Goal: Task Accomplishment & Management: Manage account settings

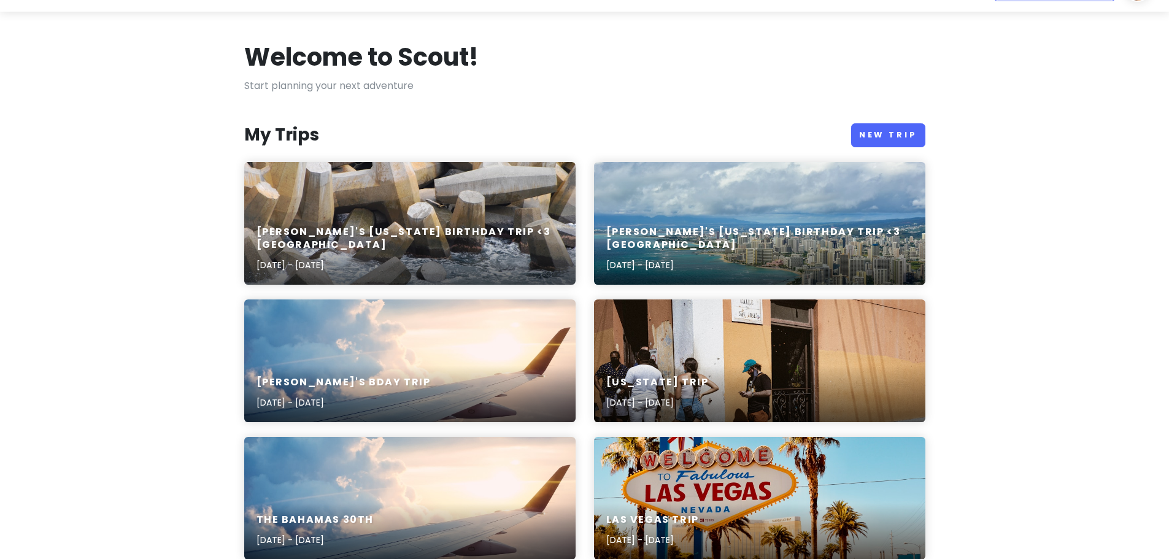
scroll to position [61, 0]
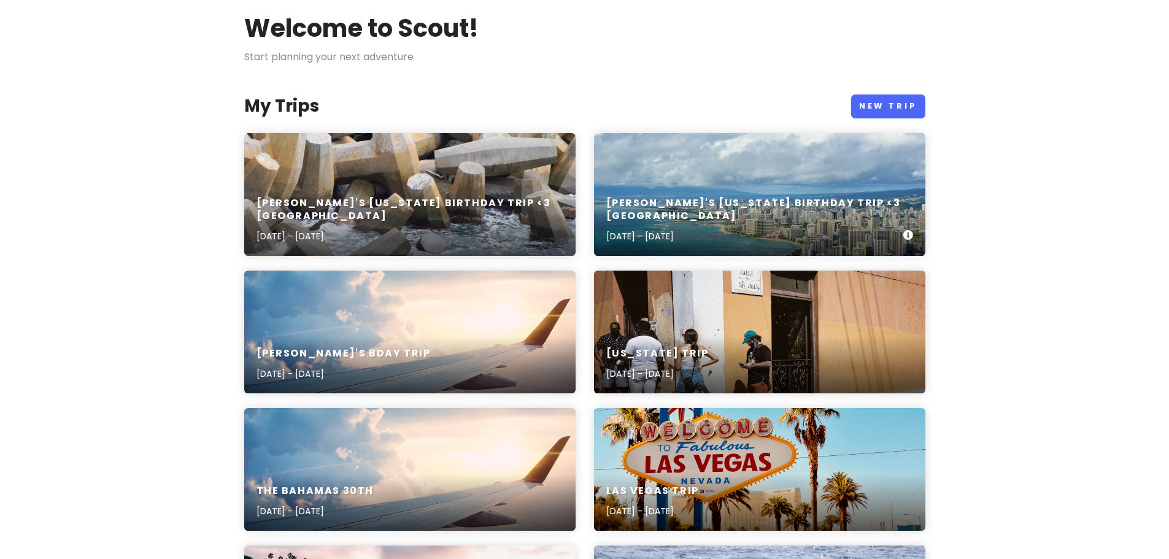
click at [775, 220] on h6 "[PERSON_NAME]'s [US_STATE] Birthday Trip <3 [GEOGRAPHIC_DATA]" at bounding box center [754, 210] width 297 height 26
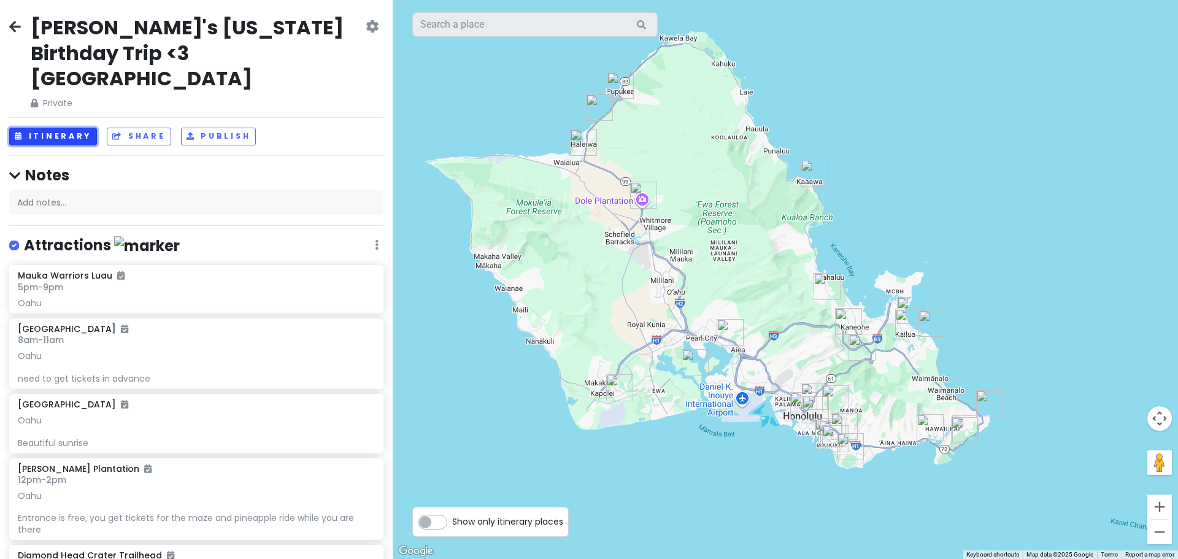
click at [61, 128] on button "Itinerary" at bounding box center [53, 137] width 88 height 18
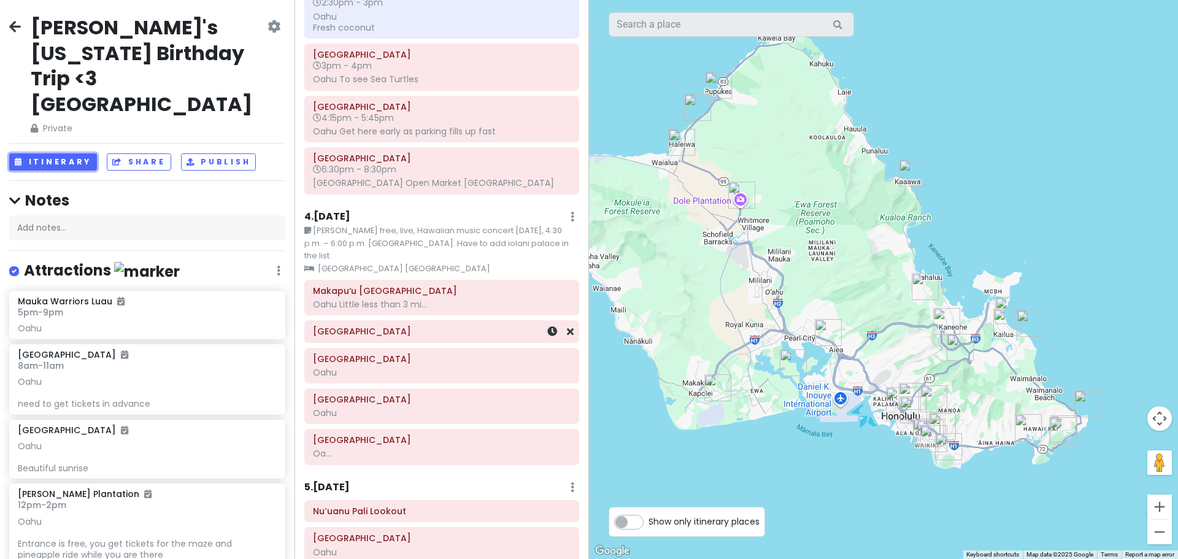
scroll to position [613, 0]
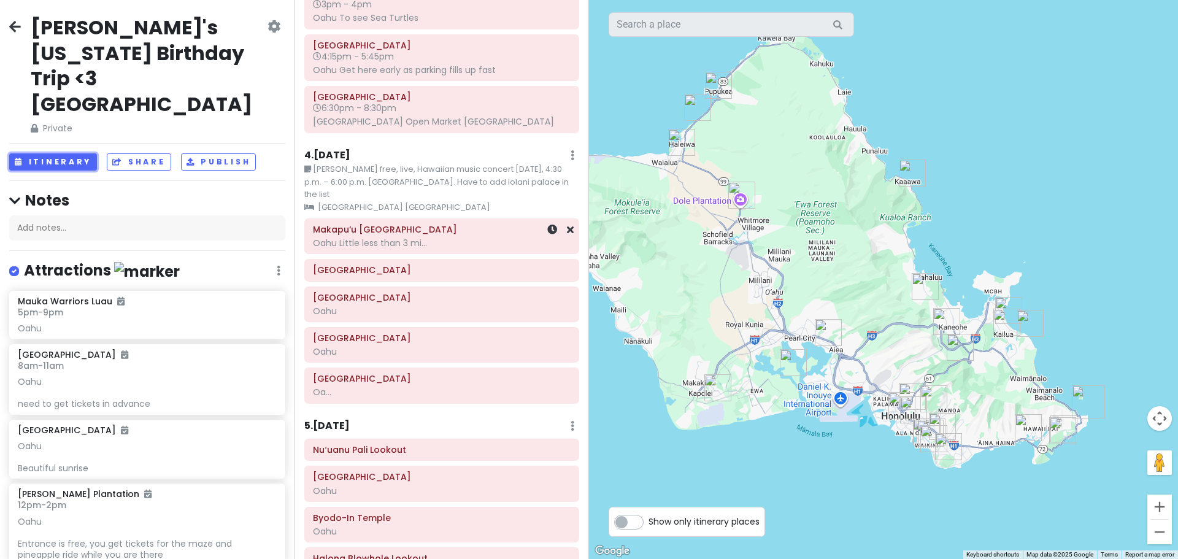
click at [471, 248] on div "Makapu‘u Point Lighthouse Trail Oahu Little less than 3 mi..." at bounding box center [442, 236] width 258 height 31
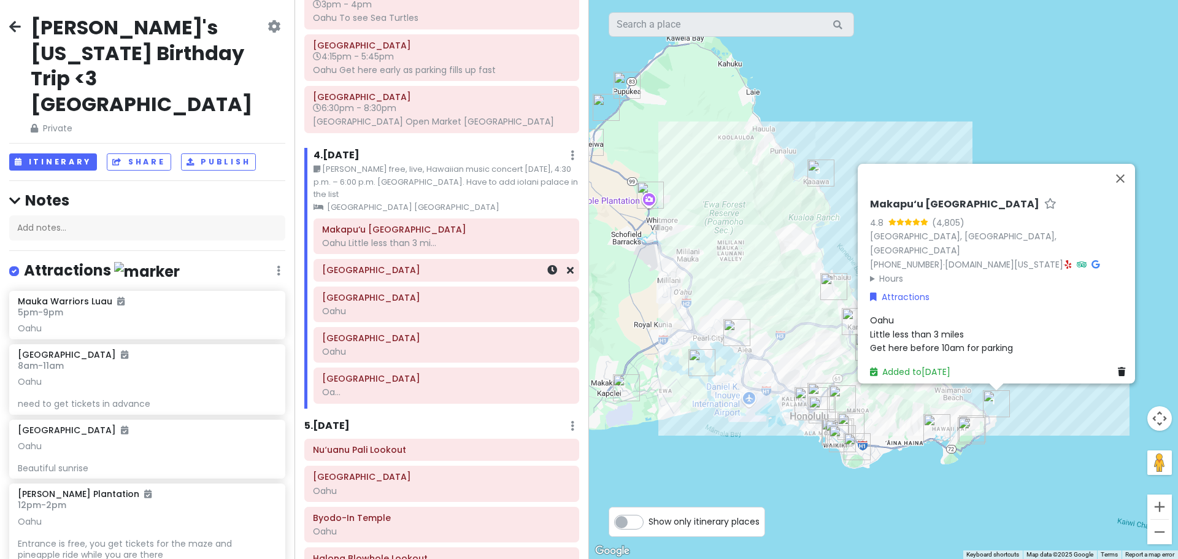
click at [452, 275] on h6 "[GEOGRAPHIC_DATA]" at bounding box center [446, 269] width 248 height 11
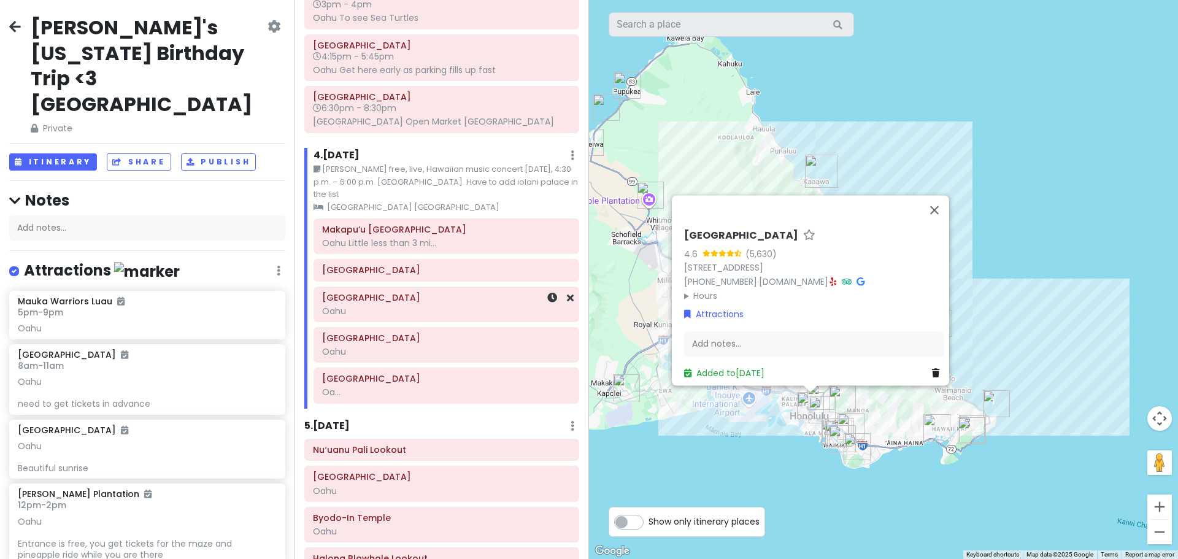
click at [444, 303] on h6 "[GEOGRAPHIC_DATA]" at bounding box center [446, 297] width 248 height 11
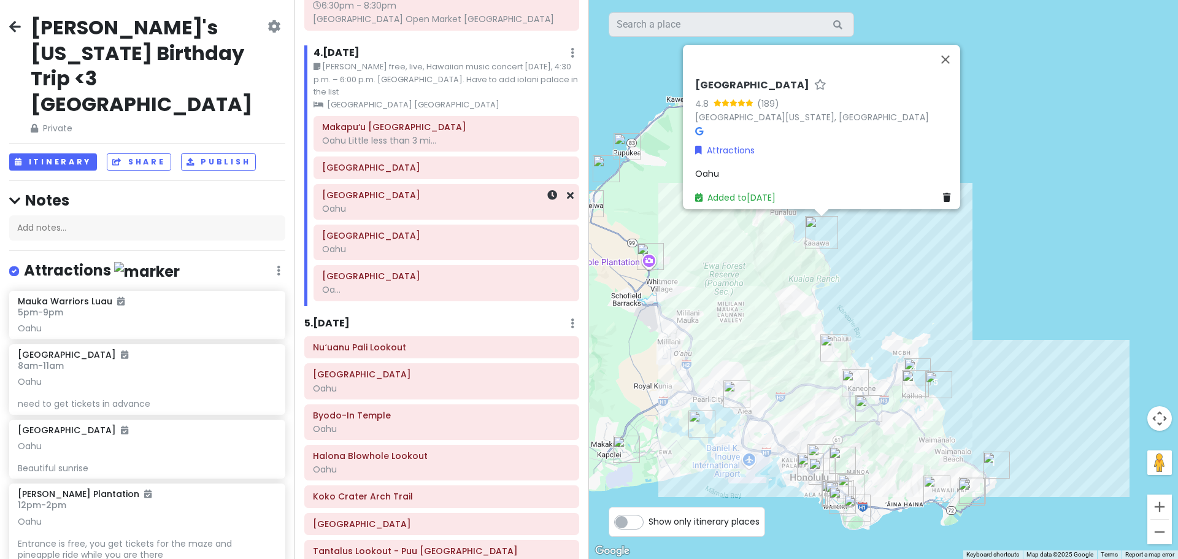
scroll to position [736, 0]
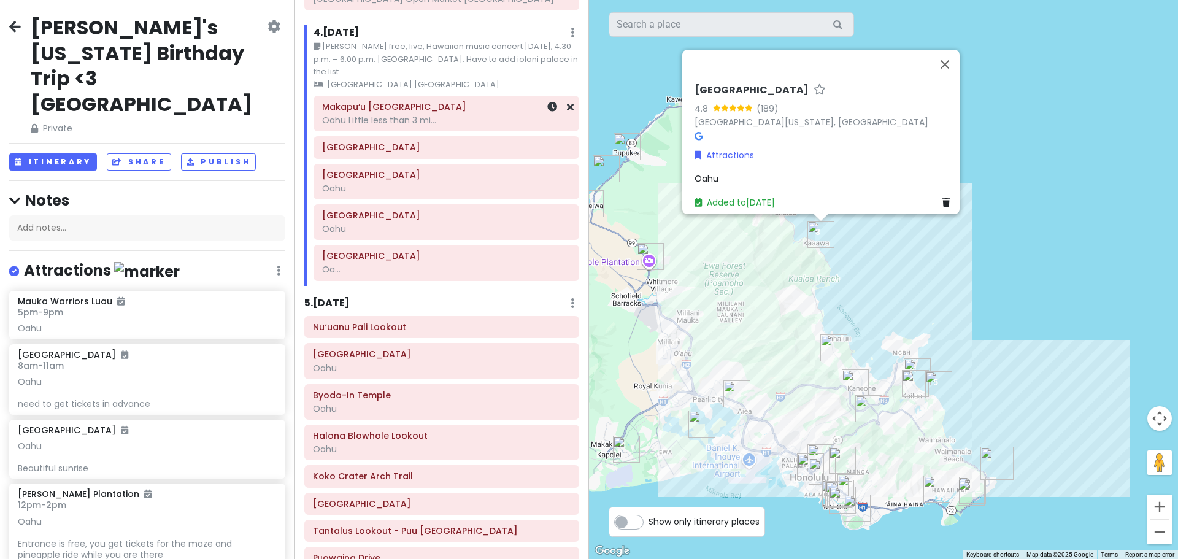
click at [414, 112] on h6 "Makapu‘u [GEOGRAPHIC_DATA]" at bounding box center [446, 106] width 248 height 11
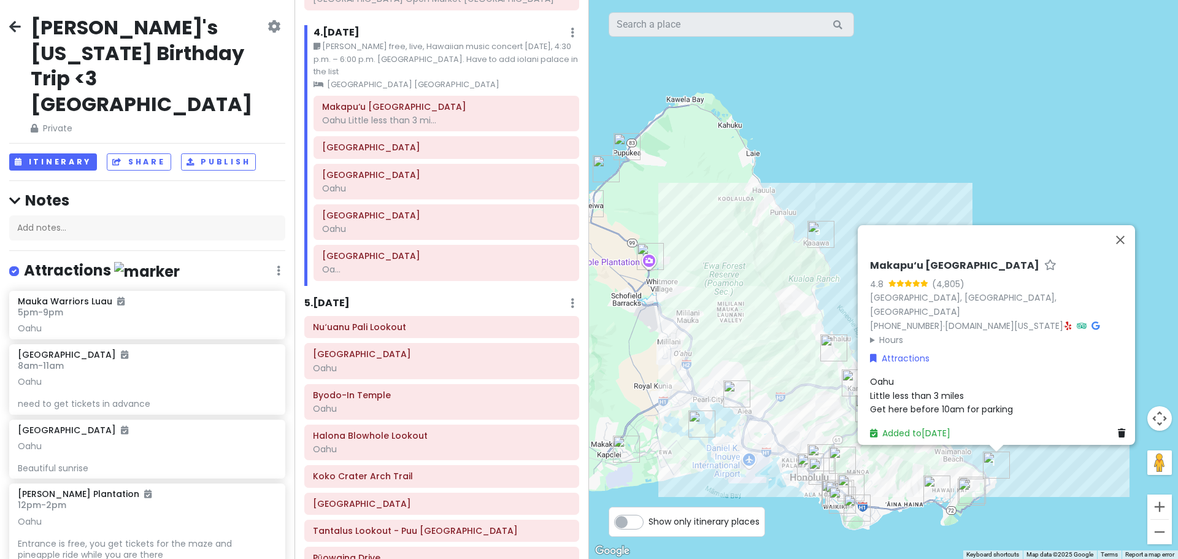
click at [397, 171] on div "Makapu‘u Point Lighthouse Trail Oahu Little less than 3 mi... [GEOGRAPHIC_DATA]…" at bounding box center [446, 191] width 284 height 190
click at [393, 153] on h6 "[GEOGRAPHIC_DATA]" at bounding box center [446, 147] width 248 height 11
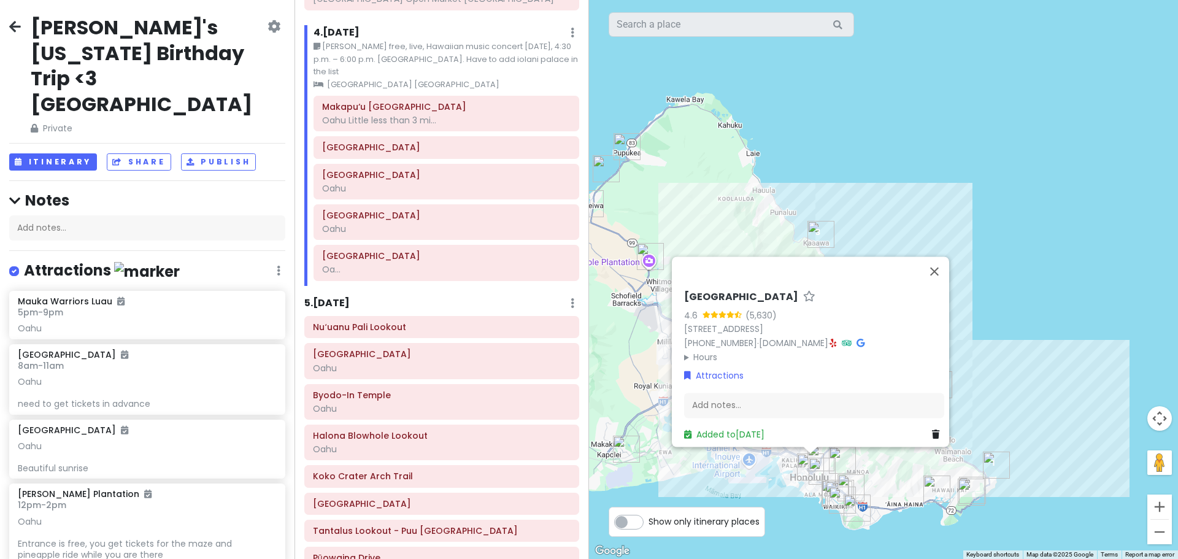
click at [694, 350] on summary "Hours" at bounding box center [814, 356] width 260 height 13
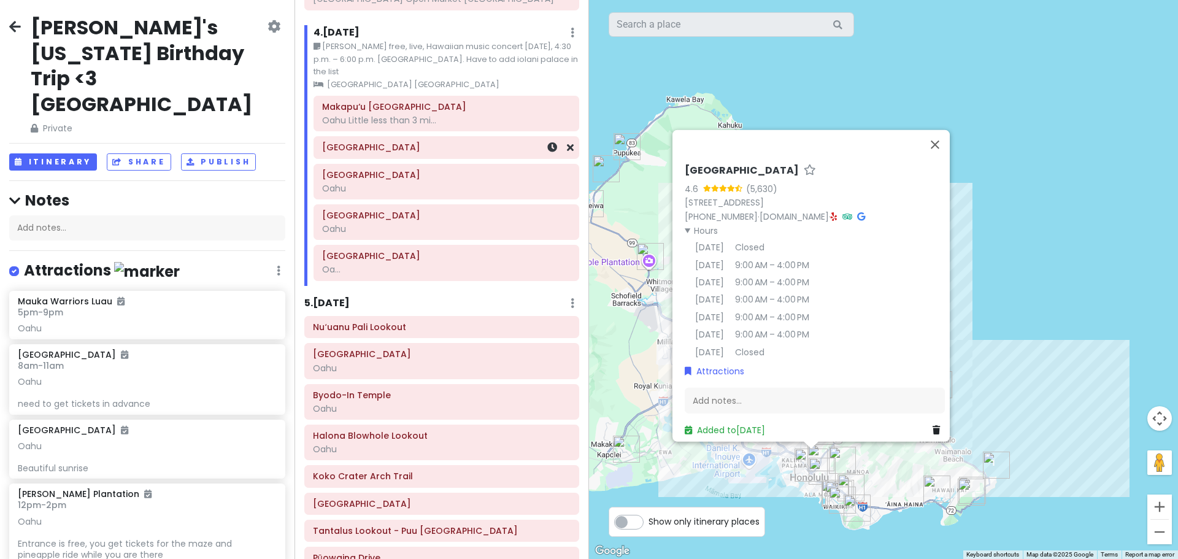
click at [451, 153] on h6 "[GEOGRAPHIC_DATA]" at bounding box center [446, 147] width 248 height 11
click at [548, 158] on div at bounding box center [552, 147] width 41 height 21
click at [547, 152] on icon at bounding box center [552, 147] width 10 height 10
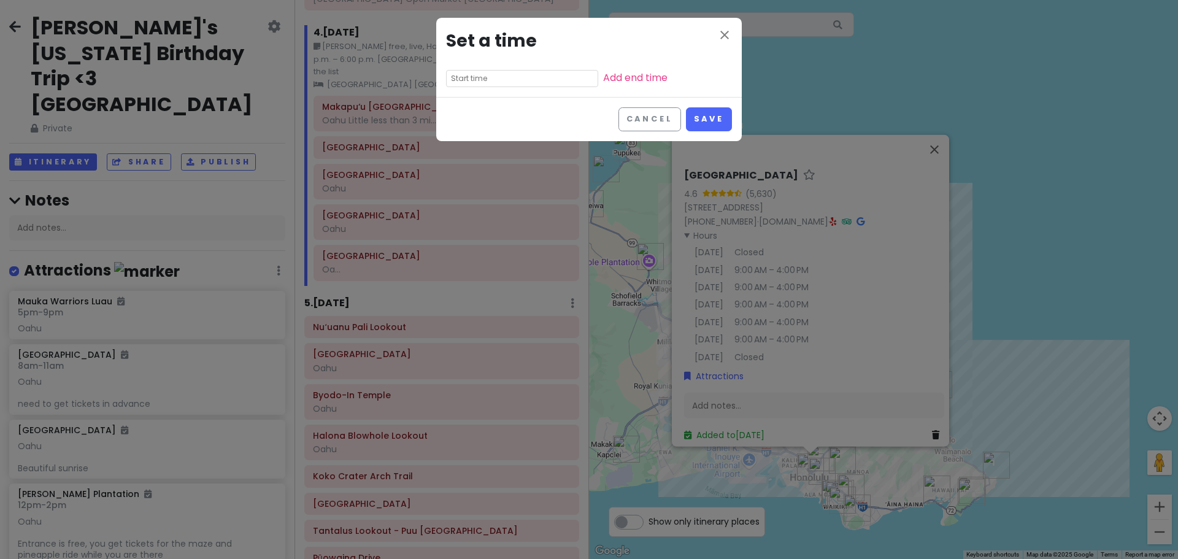
click at [500, 81] on input "text" at bounding box center [522, 78] width 152 height 17
click at [466, 137] on li "09" at bounding box center [464, 140] width 34 height 15
type input "9:30 am"
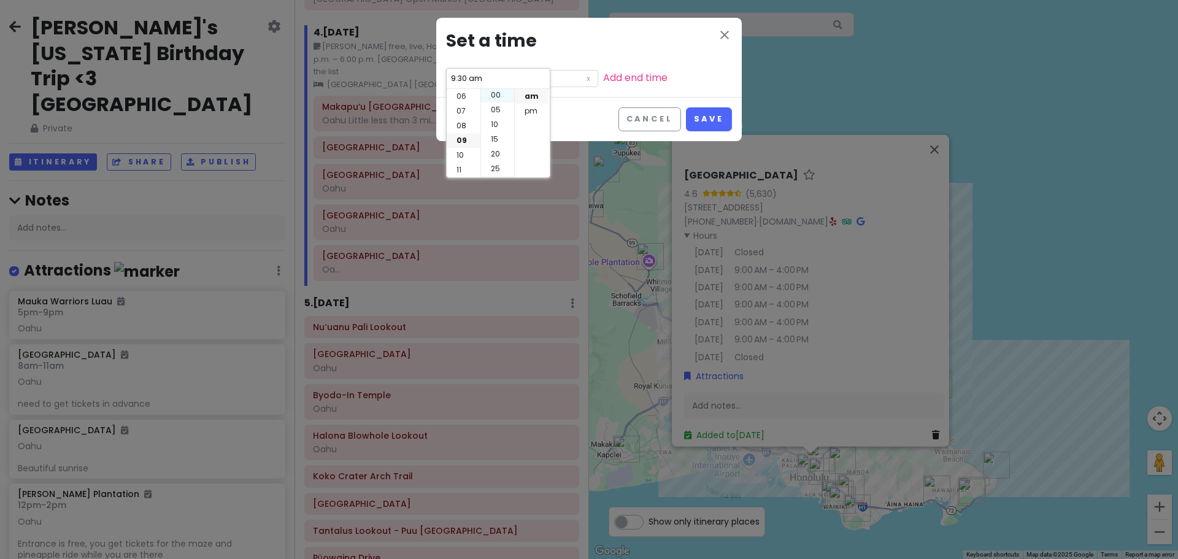
scroll to position [0, 0]
click at [498, 97] on li "00" at bounding box center [497, 96] width 33 height 15
type input "9:00 am"
click at [531, 96] on li "am" at bounding box center [532, 96] width 34 height 15
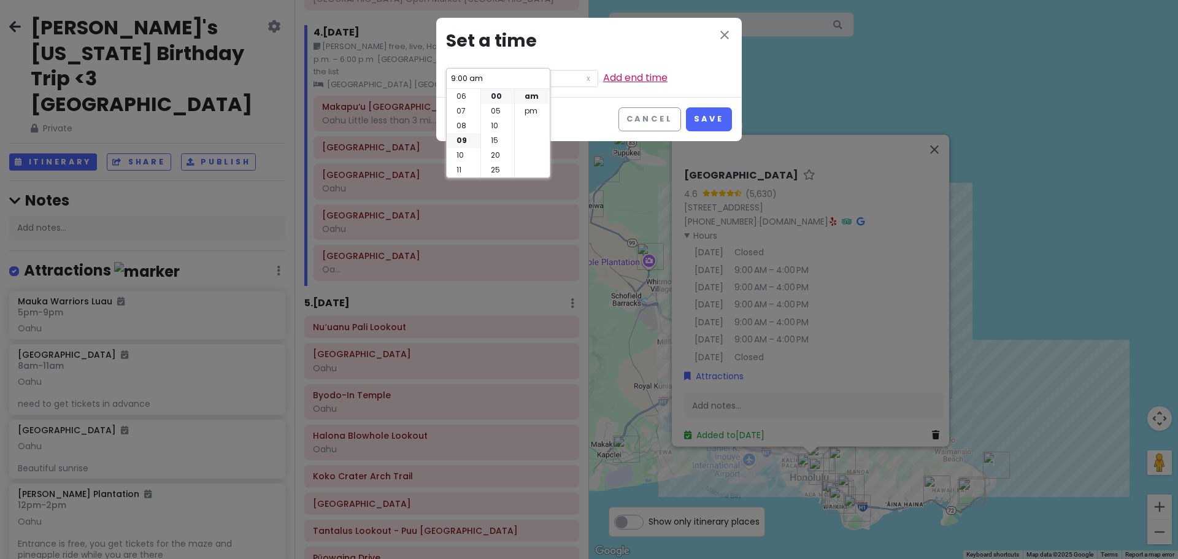
click at [604, 79] on link "Add end time" at bounding box center [635, 78] width 64 height 14
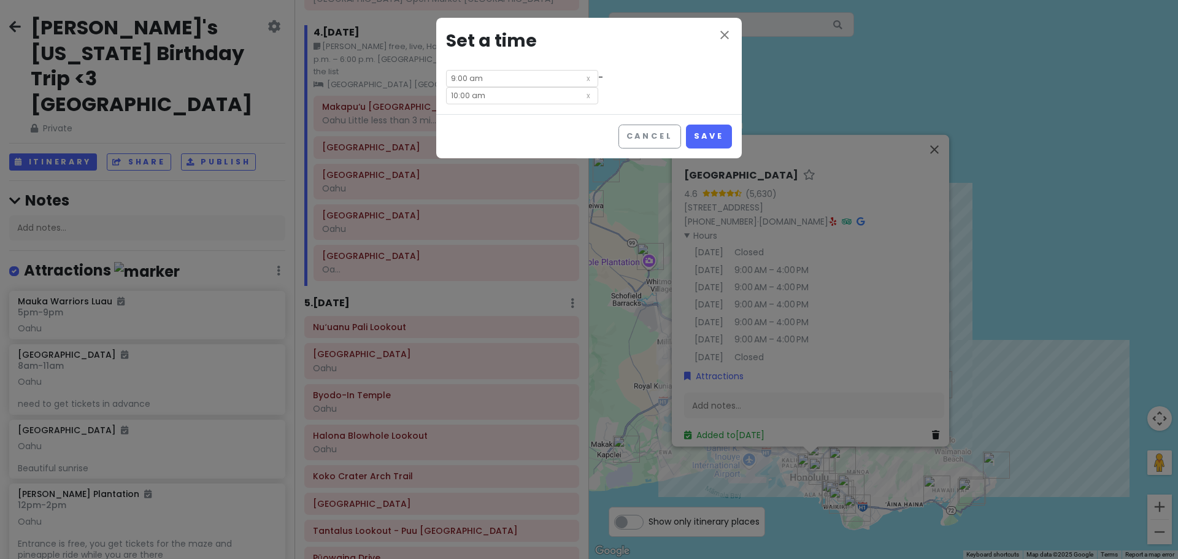
click at [598, 87] on input "10:00 am" at bounding box center [522, 95] width 152 height 17
click at [570, 94] on li "12" at bounding box center [576, 96] width 34 height 15
type input "12:00 am"
click at [652, 115] on li "pm" at bounding box center [645, 111] width 34 height 15
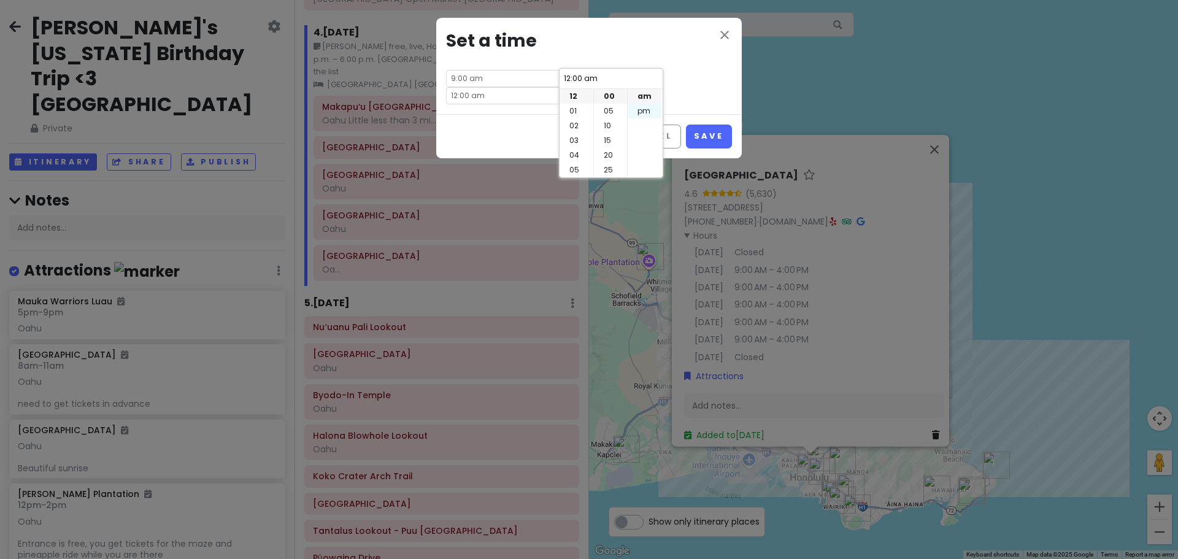
type input "12:00 pm"
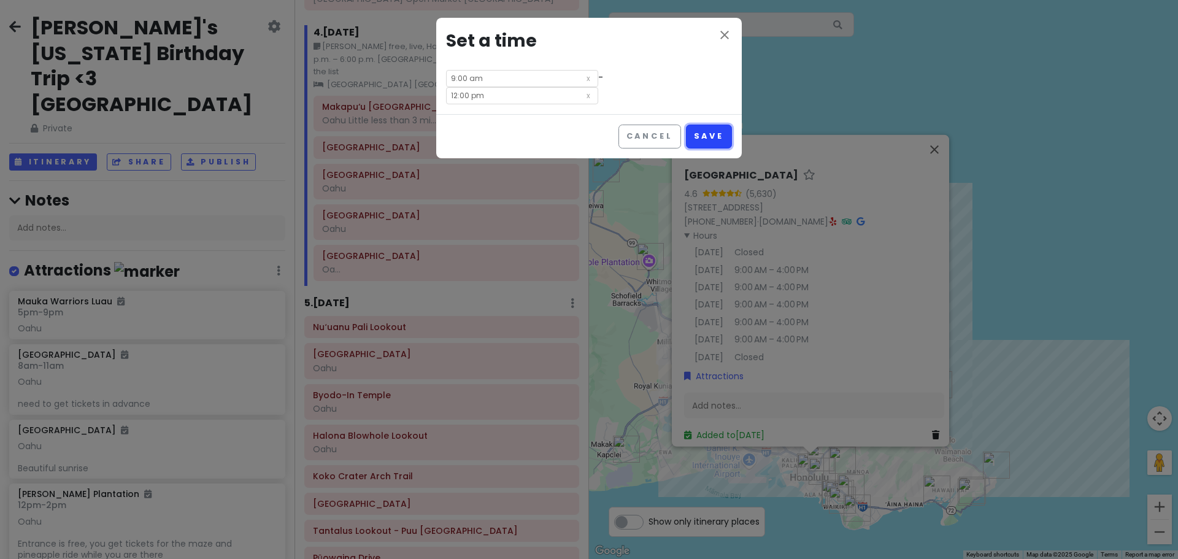
click at [720, 127] on button "Save" at bounding box center [709, 137] width 46 height 24
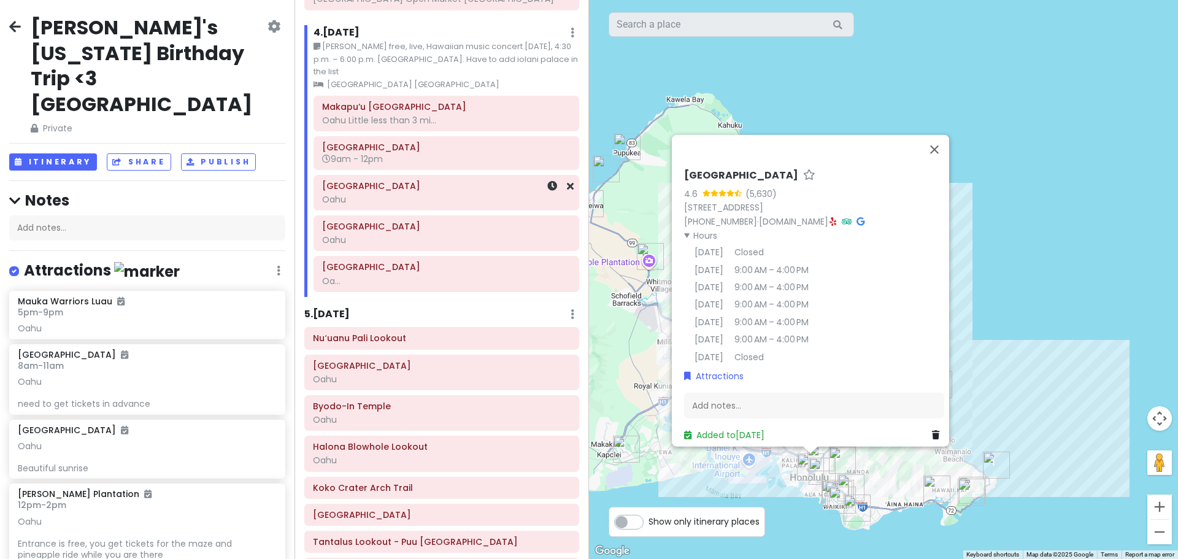
click at [422, 191] on h6 "[GEOGRAPHIC_DATA]" at bounding box center [446, 185] width 248 height 11
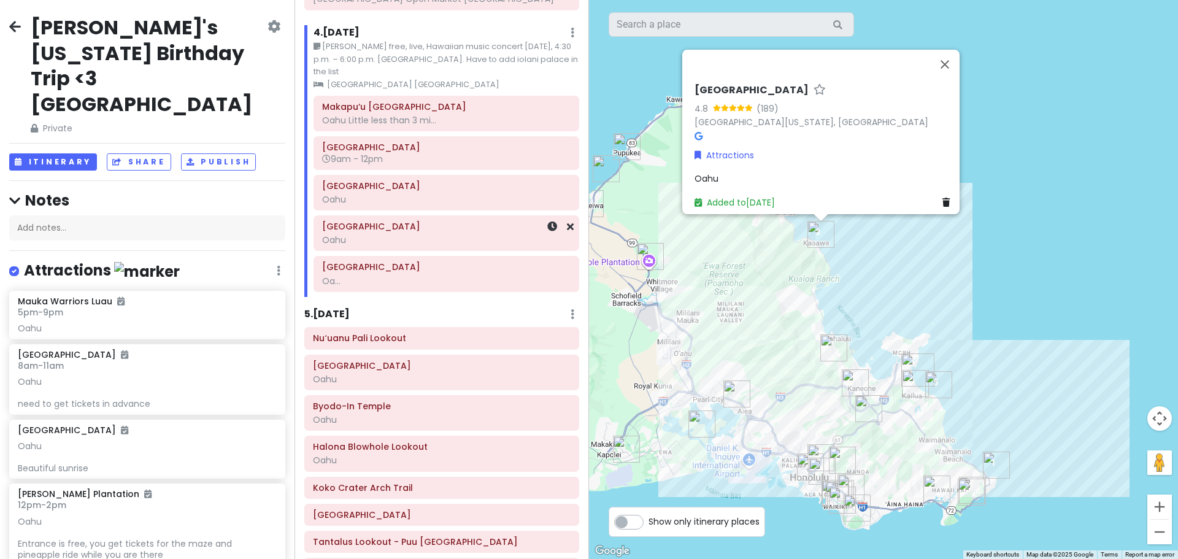
click at [428, 245] on div "Oahu" at bounding box center [446, 239] width 248 height 11
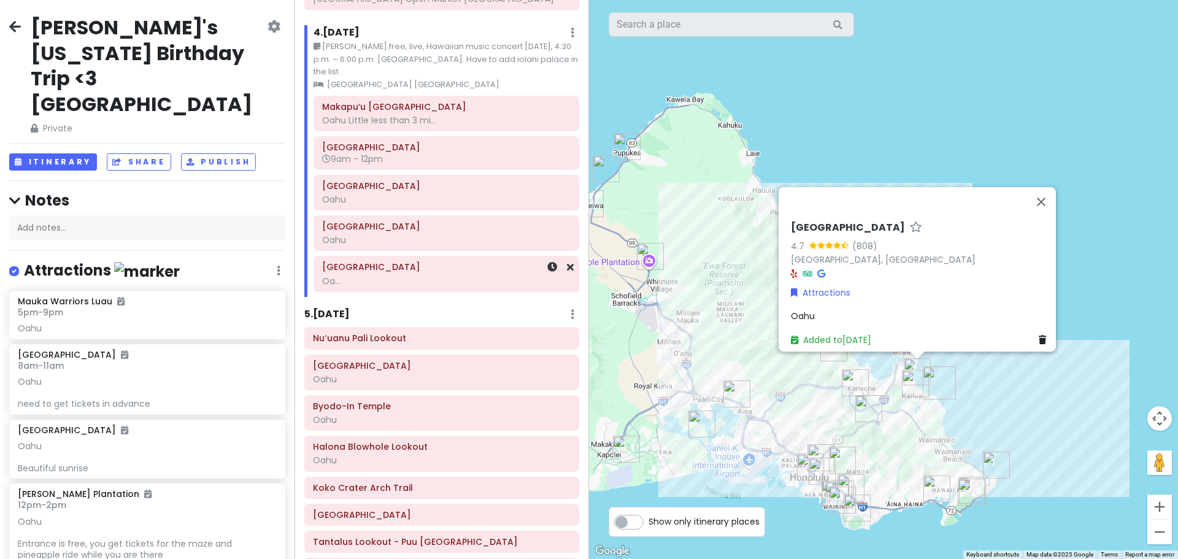
click at [414, 290] on div "Lanikai Beach Oa..." at bounding box center [446, 274] width 248 height 31
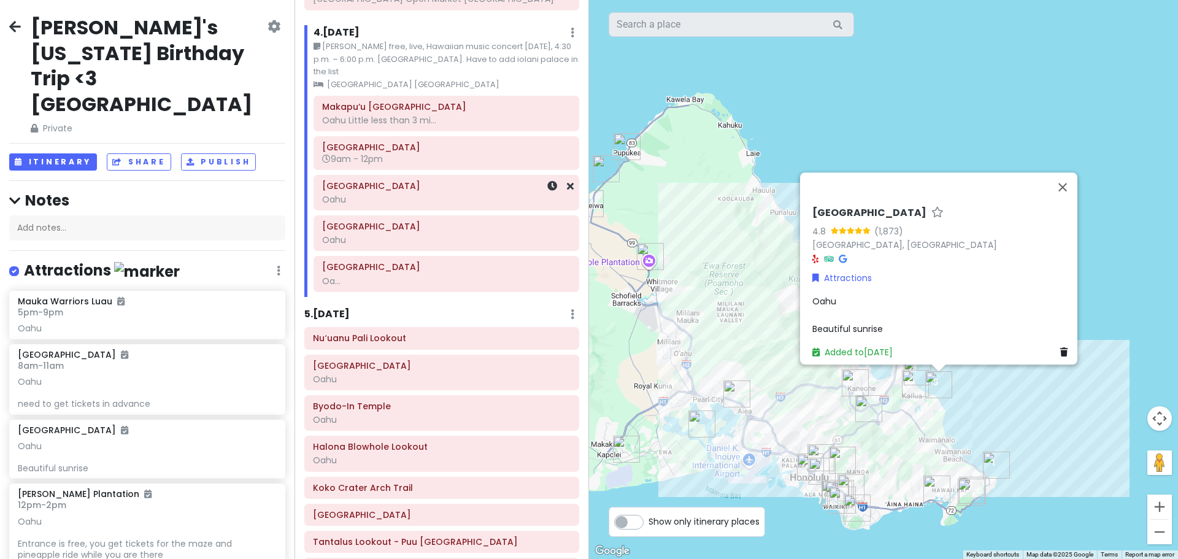
click at [412, 205] on div "Oahu" at bounding box center [446, 199] width 248 height 11
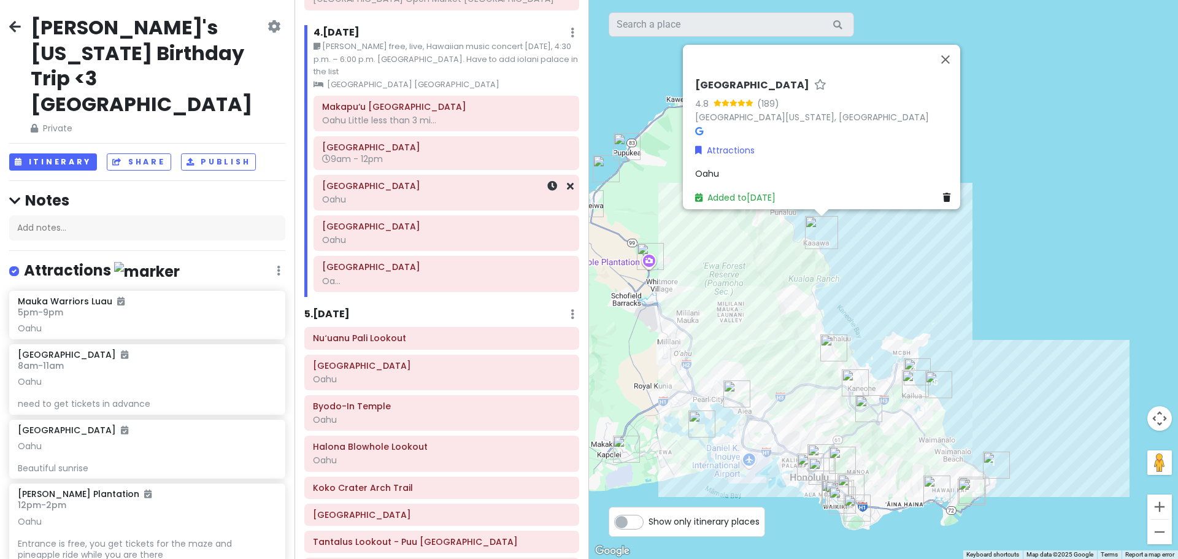
click at [401, 205] on div "Oahu" at bounding box center [446, 199] width 248 height 11
click at [547, 191] on icon at bounding box center [552, 186] width 10 height 10
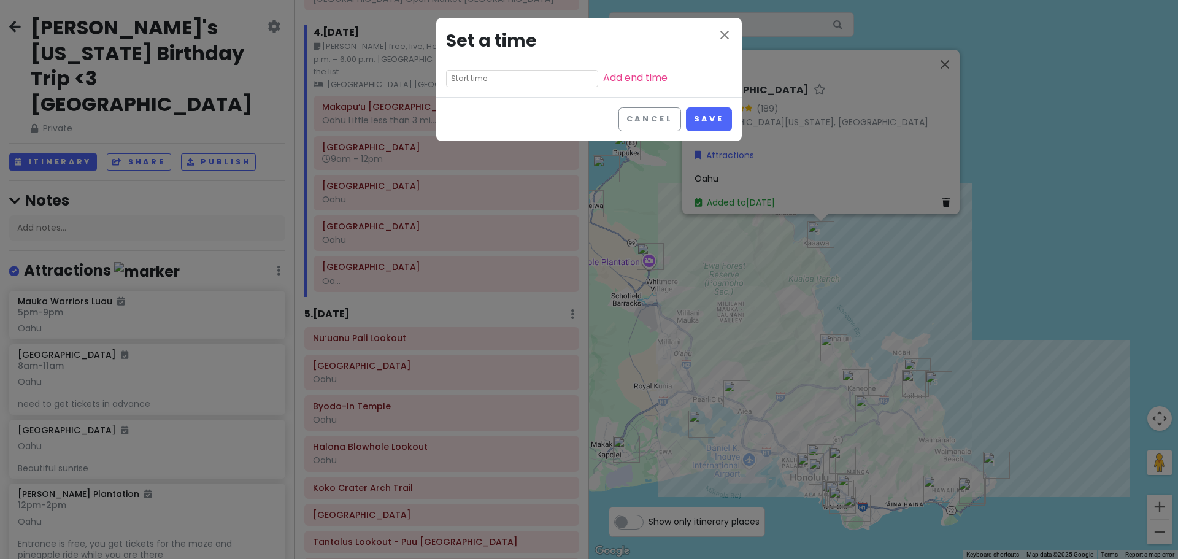
click at [477, 79] on input "text" at bounding box center [522, 78] width 152 height 17
click at [477, 79] on input at bounding box center [498, 78] width 96 height 12
click at [469, 110] on li "01" at bounding box center [464, 111] width 34 height 15
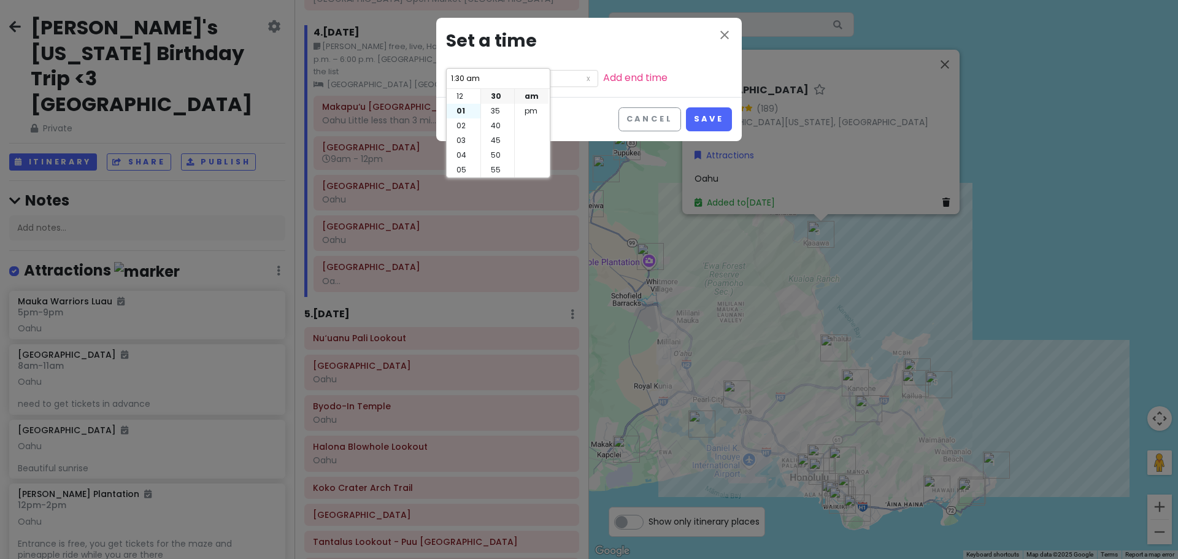
type input "1:30 am"
click at [529, 109] on li "pm" at bounding box center [532, 111] width 34 height 15
type input "1:30 pm"
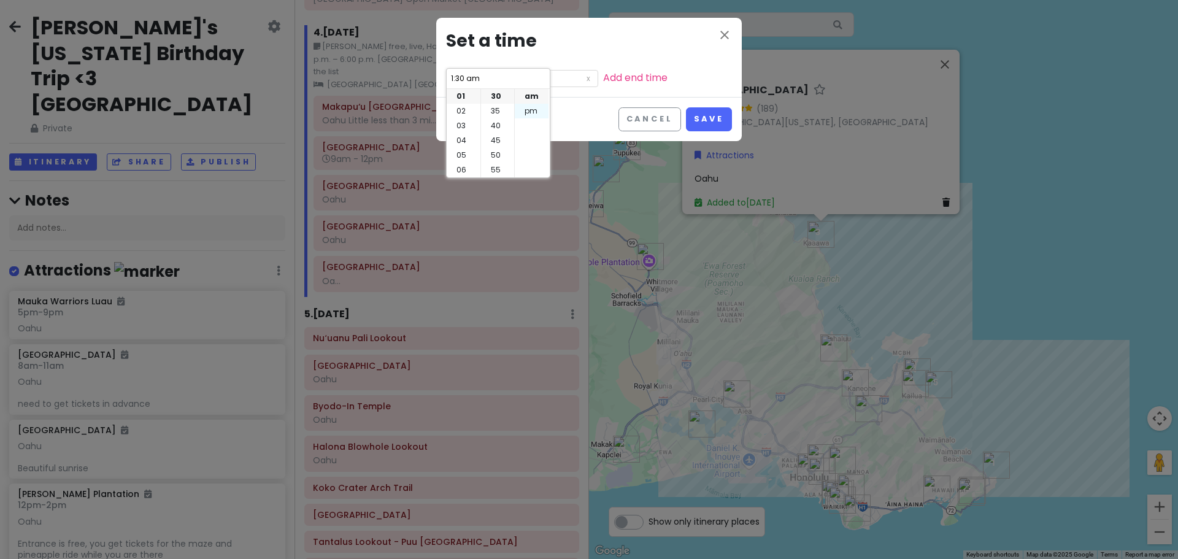
type input "1:30 pm"
click at [534, 111] on li "pm" at bounding box center [532, 111] width 34 height 15
click at [706, 122] on button "Save" at bounding box center [709, 119] width 46 height 24
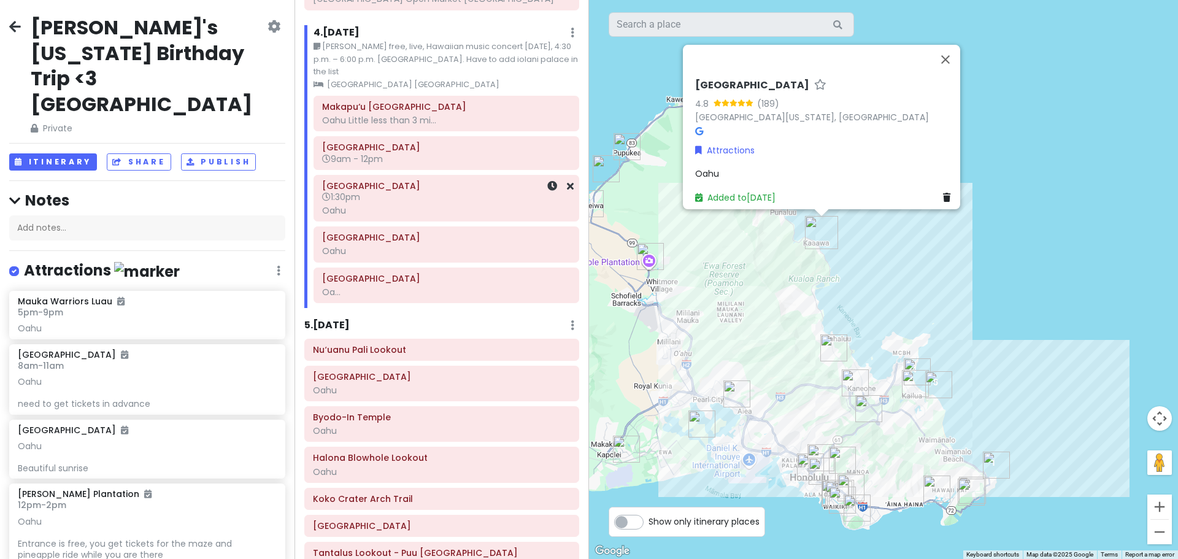
click at [424, 202] on h6 "1:30pm" at bounding box center [446, 196] width 248 height 11
click at [416, 216] on div "Oahu" at bounding box center [446, 210] width 248 height 11
click at [547, 191] on icon at bounding box center [552, 186] width 10 height 10
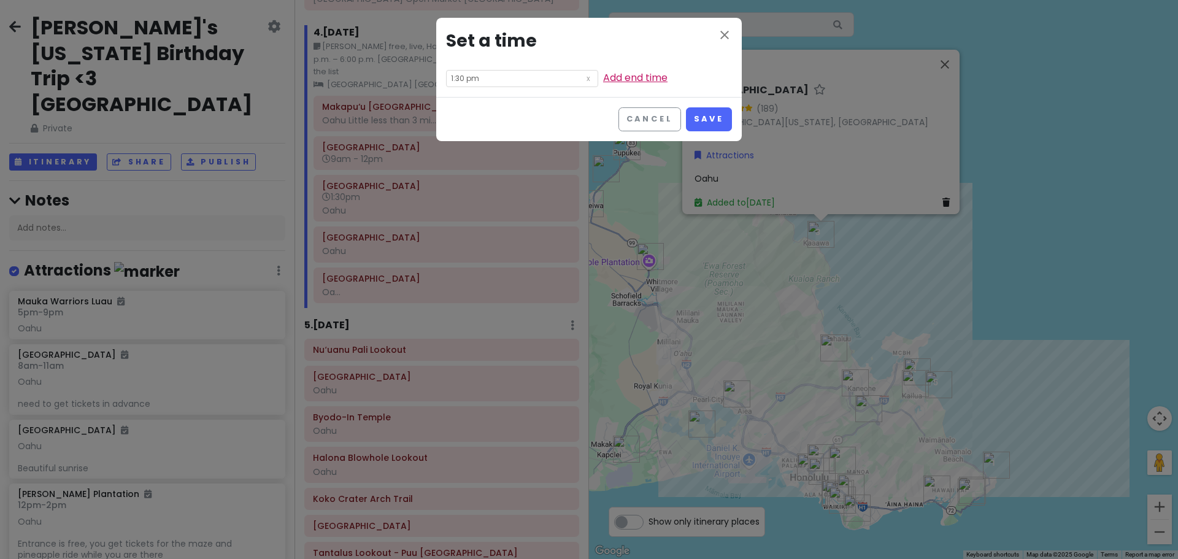
click at [603, 75] on link "Add end time" at bounding box center [635, 78] width 64 height 14
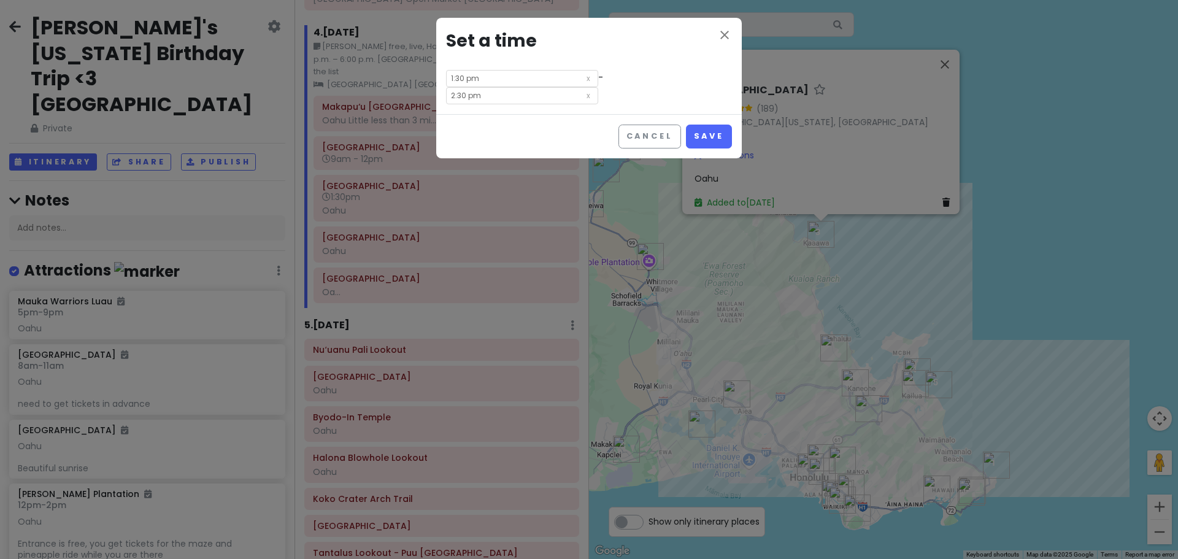
click at [598, 87] on input "2:30 pm" at bounding box center [522, 95] width 152 height 17
click at [567, 115] on li "03" at bounding box center [576, 111] width 34 height 15
type input "3:30 pm"
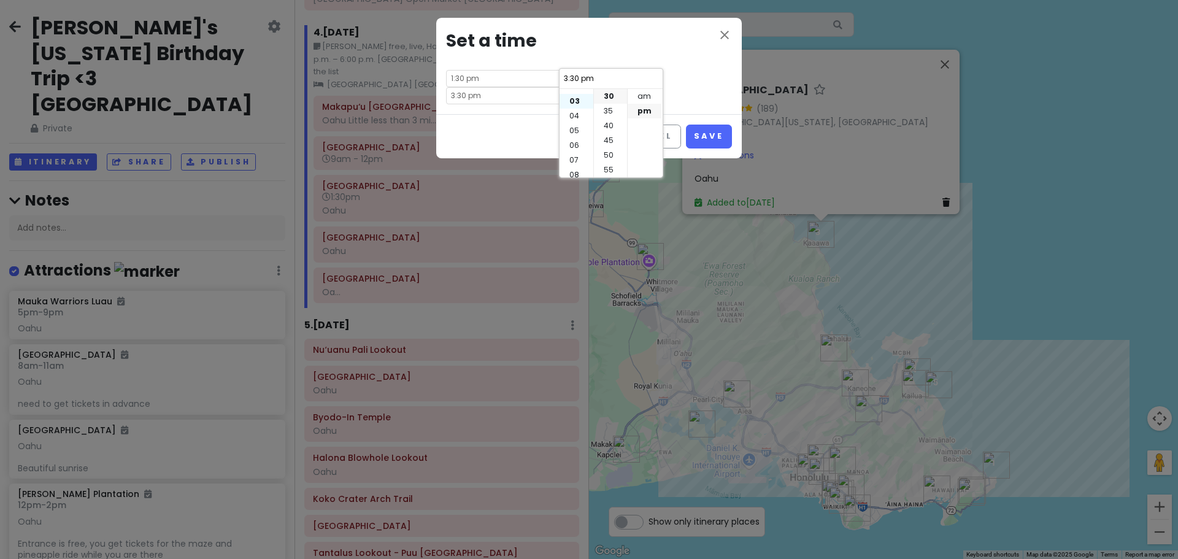
scroll to position [44, 0]
click at [701, 75] on div "close Set a time 1:30 pm - 3:30 pm" at bounding box center [588, 66] width 305 height 96
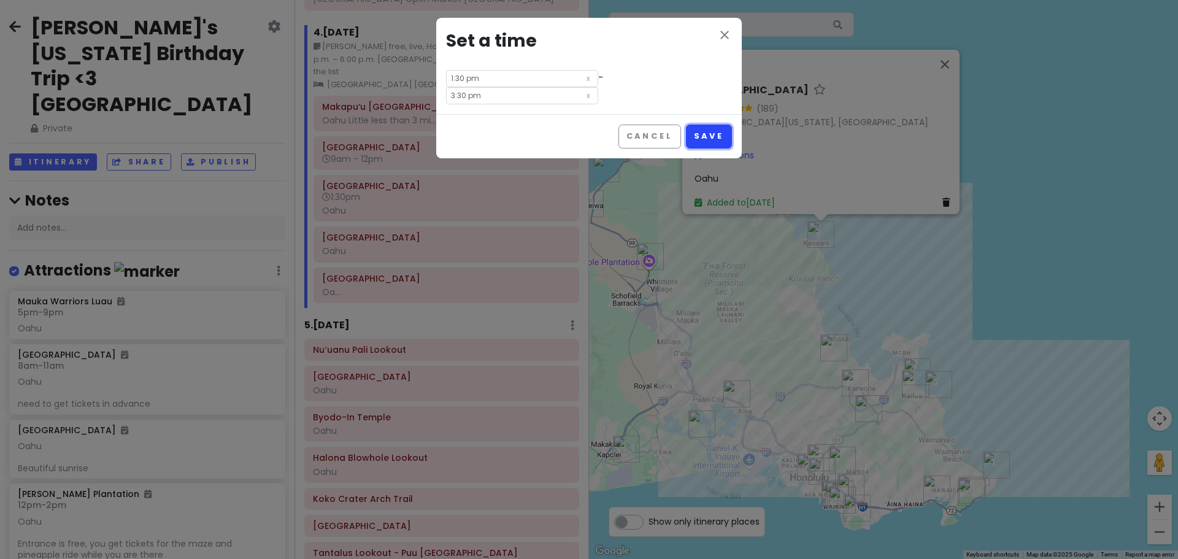
click at [703, 125] on button "Save" at bounding box center [709, 137] width 46 height 24
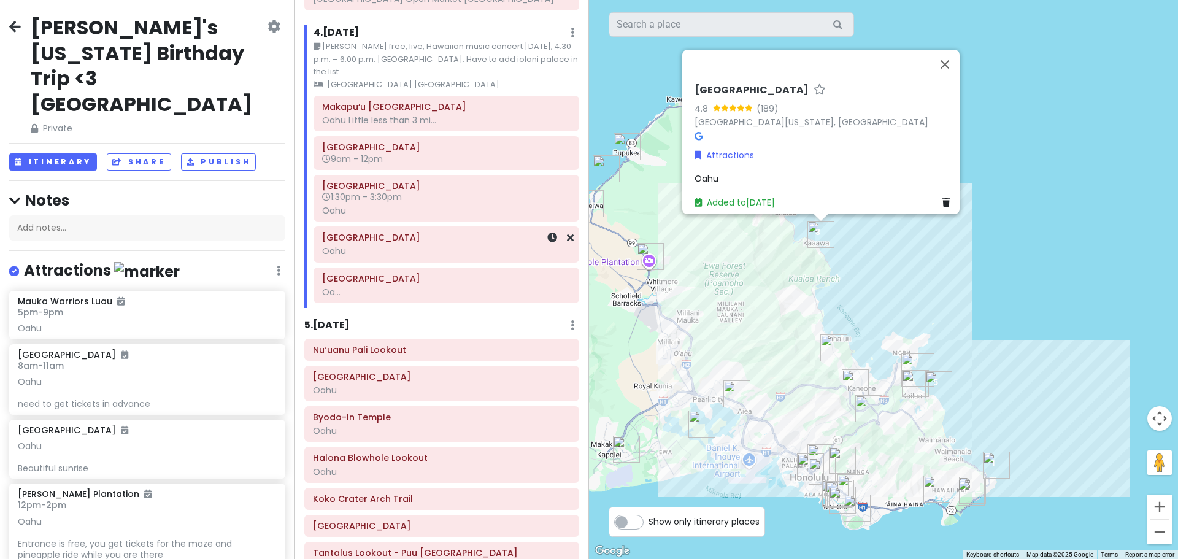
click at [382, 256] on div "Oahu" at bounding box center [446, 250] width 248 height 11
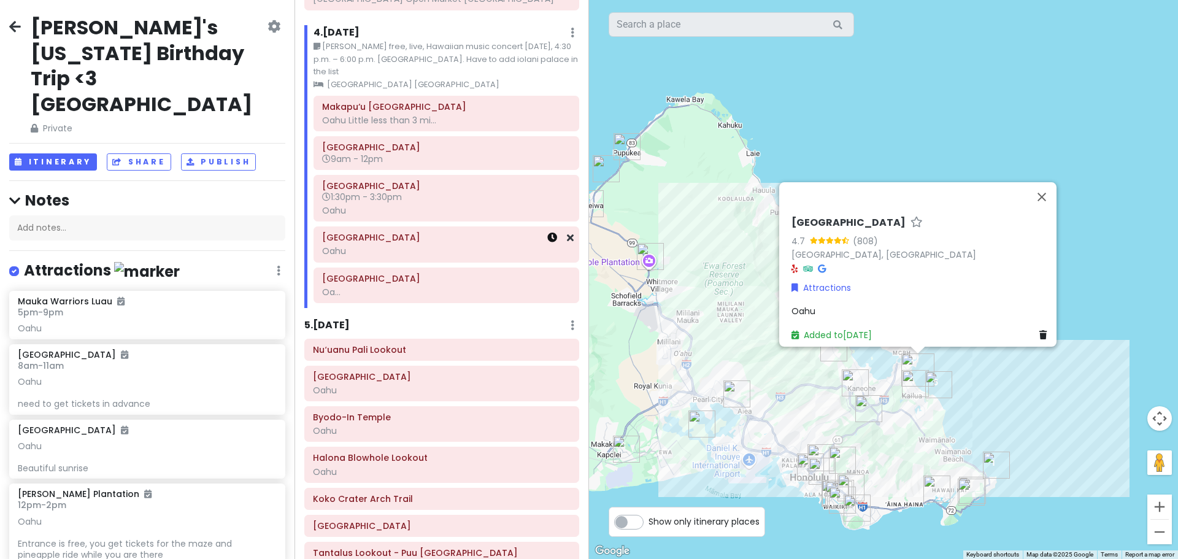
click at [547, 242] on icon at bounding box center [552, 237] width 10 height 10
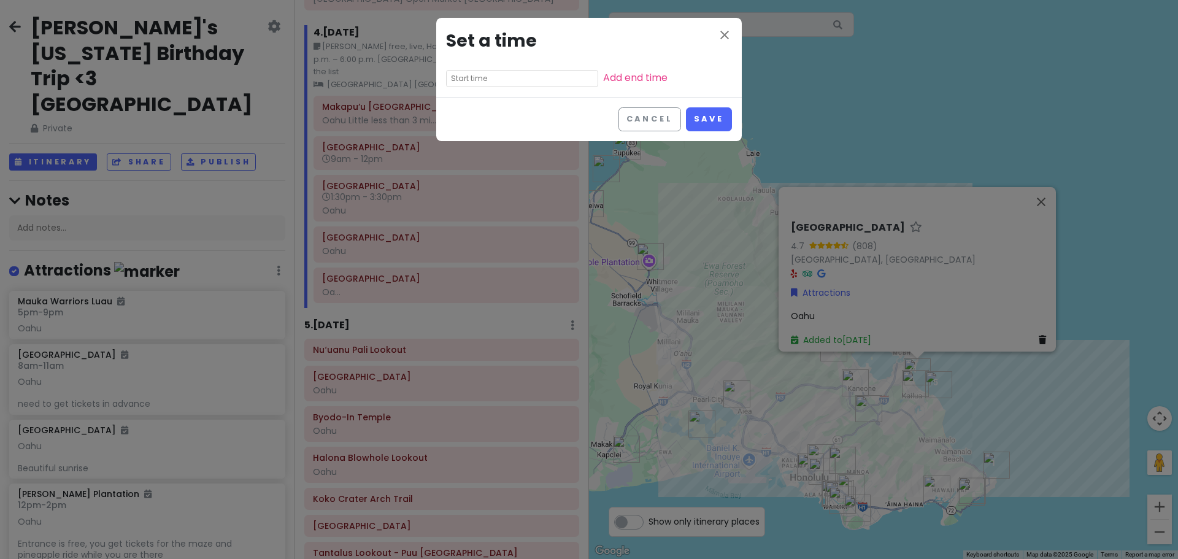
click at [512, 81] on input "text" at bounding box center [522, 78] width 152 height 17
click at [464, 110] on li "04" at bounding box center [464, 111] width 34 height 15
type input "4:30 am"
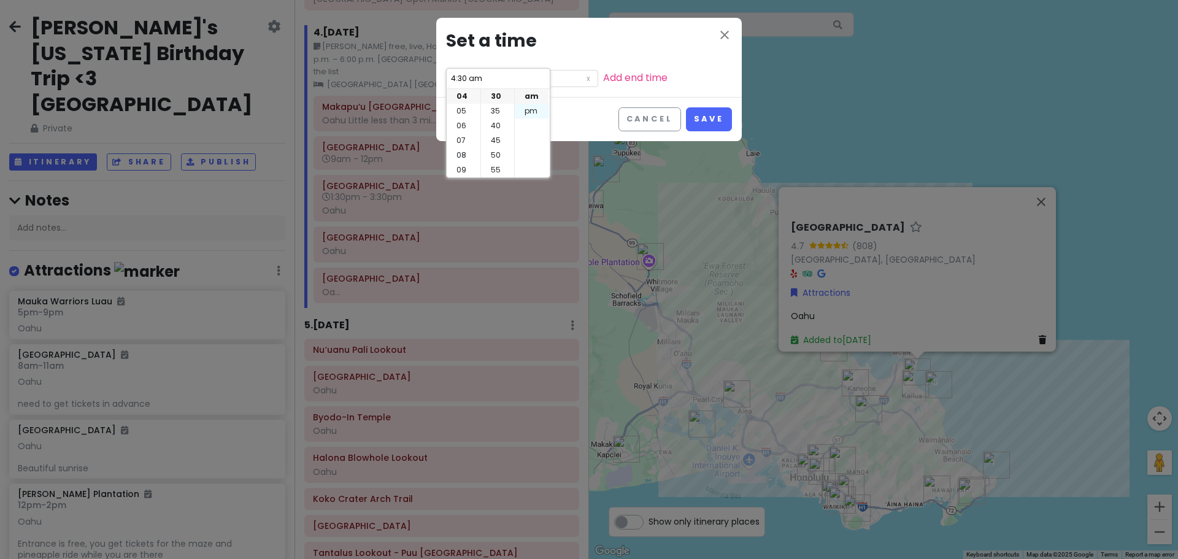
click at [528, 106] on li "pm" at bounding box center [532, 111] width 34 height 15
type input "4:30 pm"
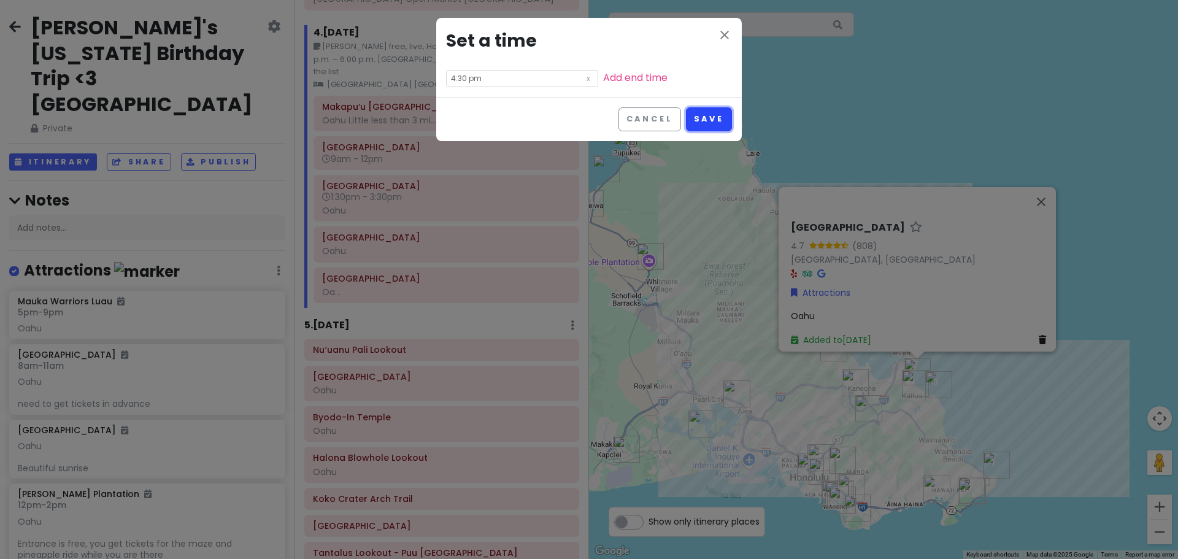
click at [705, 122] on button "Save" at bounding box center [709, 119] width 46 height 24
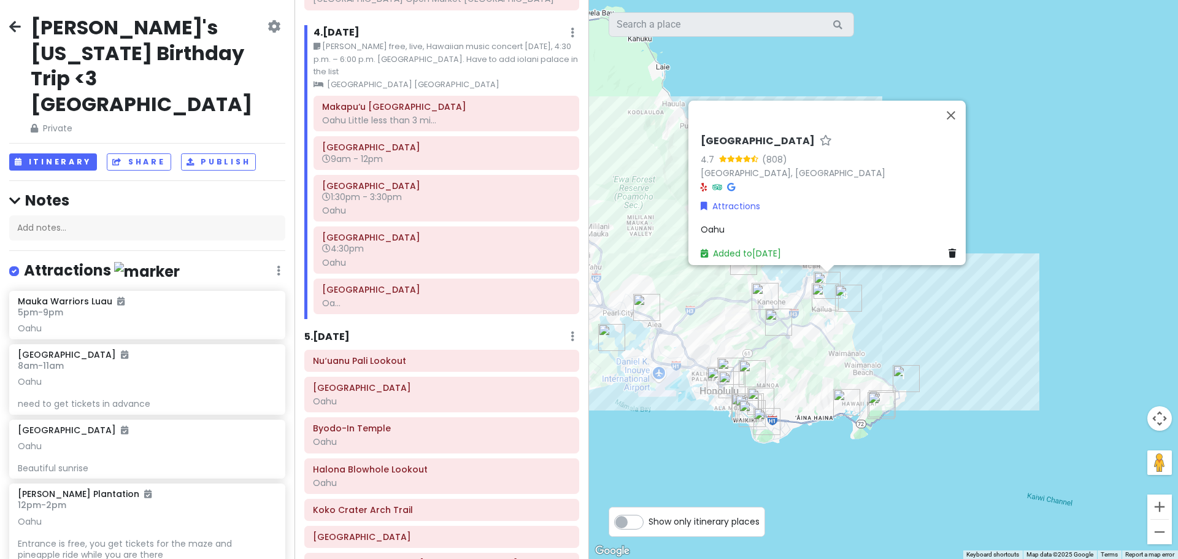
drag, startPoint x: 829, startPoint y: 213, endPoint x: 930, endPoint y: 312, distance: 141.4
click at [930, 312] on div "[GEOGRAPHIC_DATA] 4.7 (808) [GEOGRAPHIC_DATA], [GEOGRAPHIC_DATA] Attractions Oa…" at bounding box center [883, 279] width 589 height 559
click at [405, 216] on div "Oahu" at bounding box center [446, 210] width 248 height 11
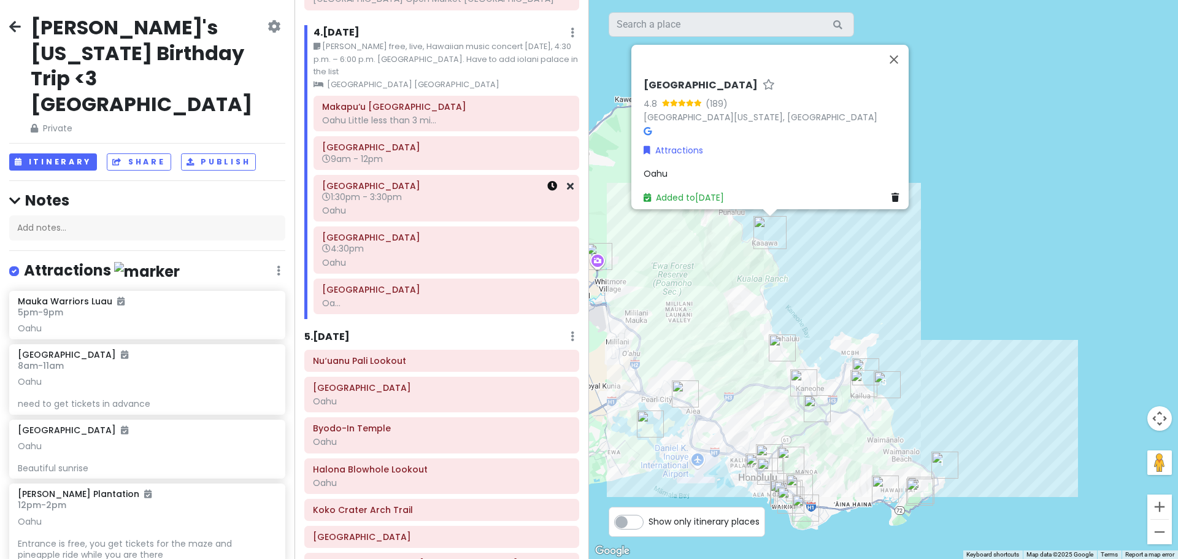
click at [547, 191] on icon at bounding box center [552, 186] width 10 height 10
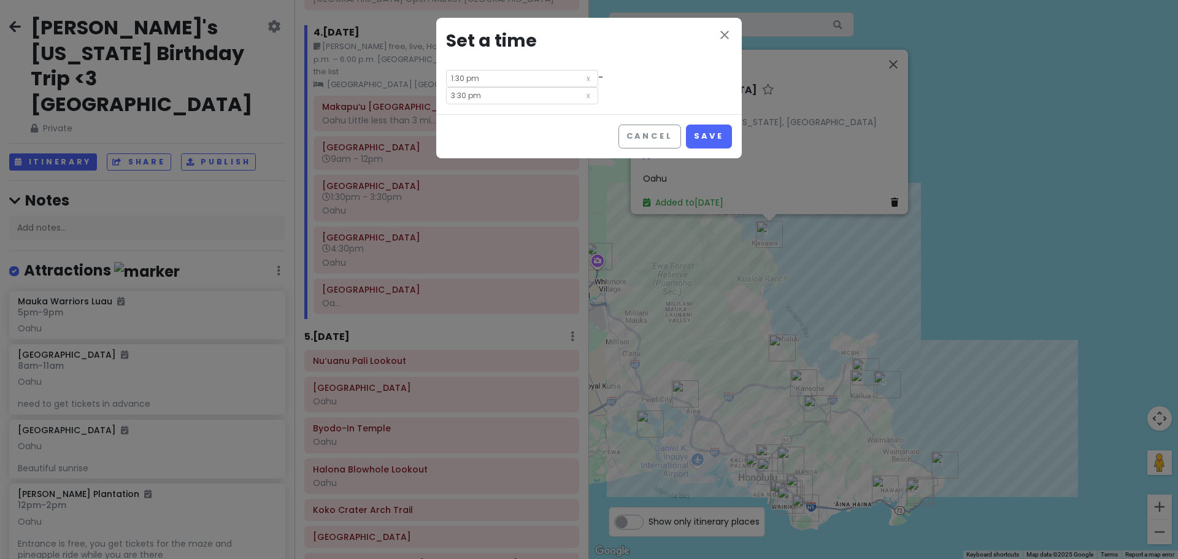
click at [598, 87] on input "3:30 pm" at bounding box center [522, 95] width 152 height 17
click at [576, 102] on li "02" at bounding box center [576, 106] width 34 height 15
type input "2:30 pm"
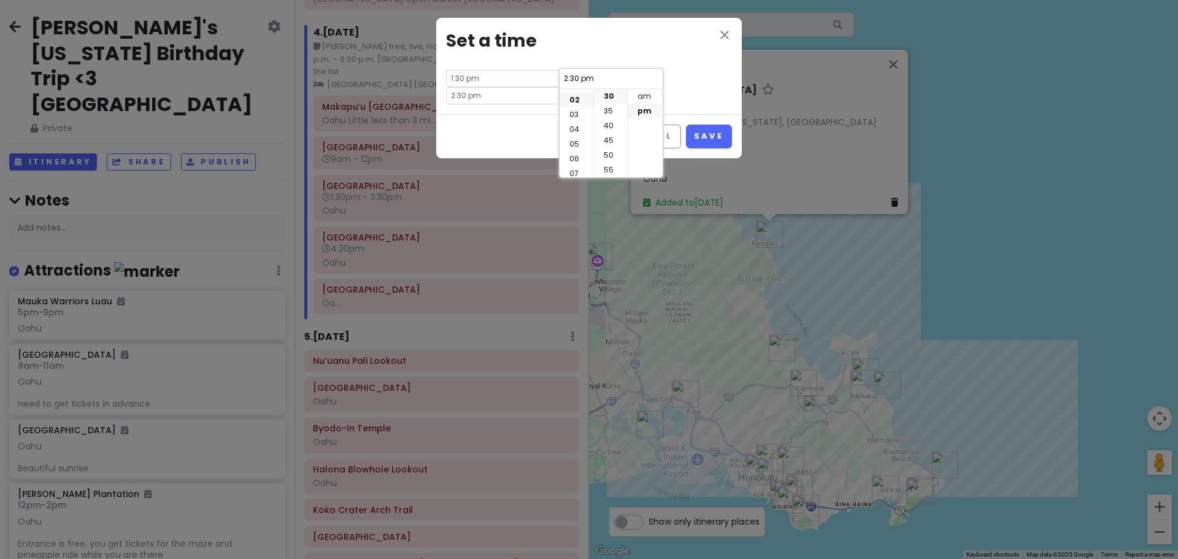
scroll to position [29, 0]
click at [713, 125] on button "Save" at bounding box center [709, 137] width 46 height 24
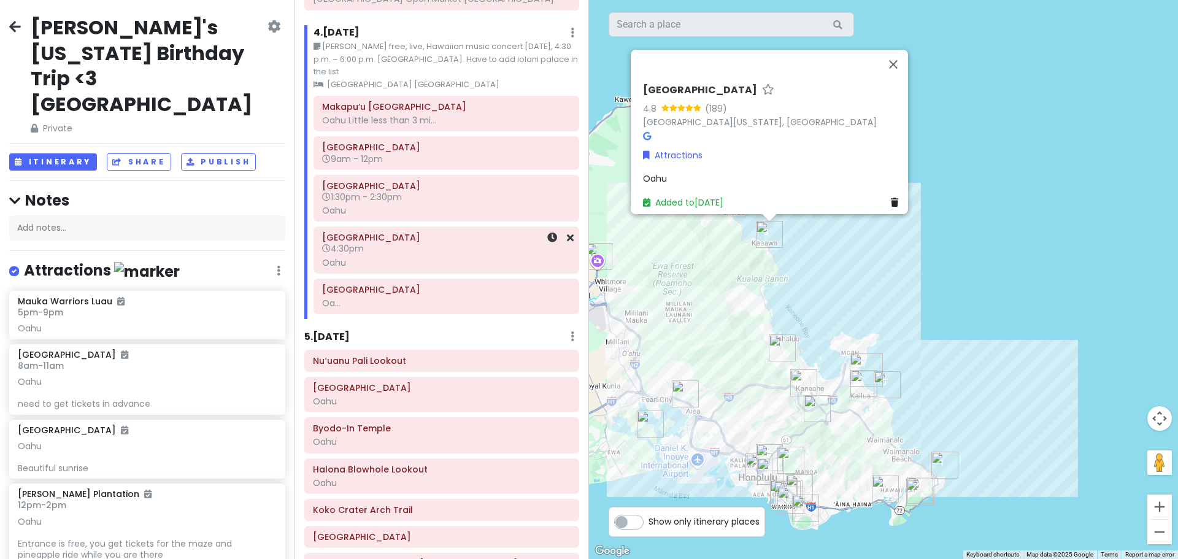
click at [426, 254] on h6 "4:30pm" at bounding box center [446, 248] width 248 height 11
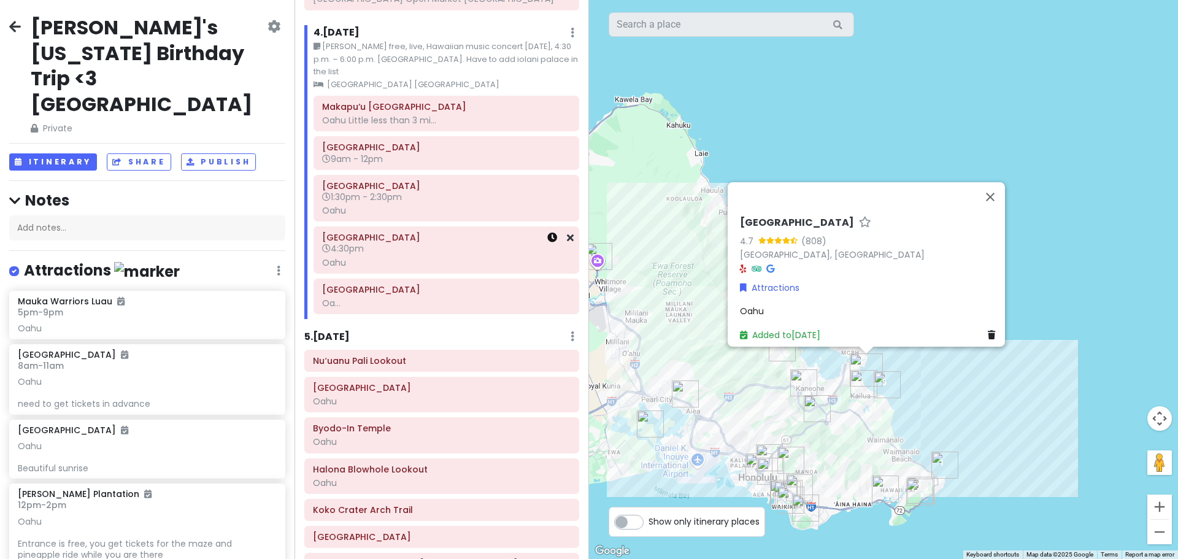
click at [547, 242] on icon at bounding box center [552, 237] width 10 height 10
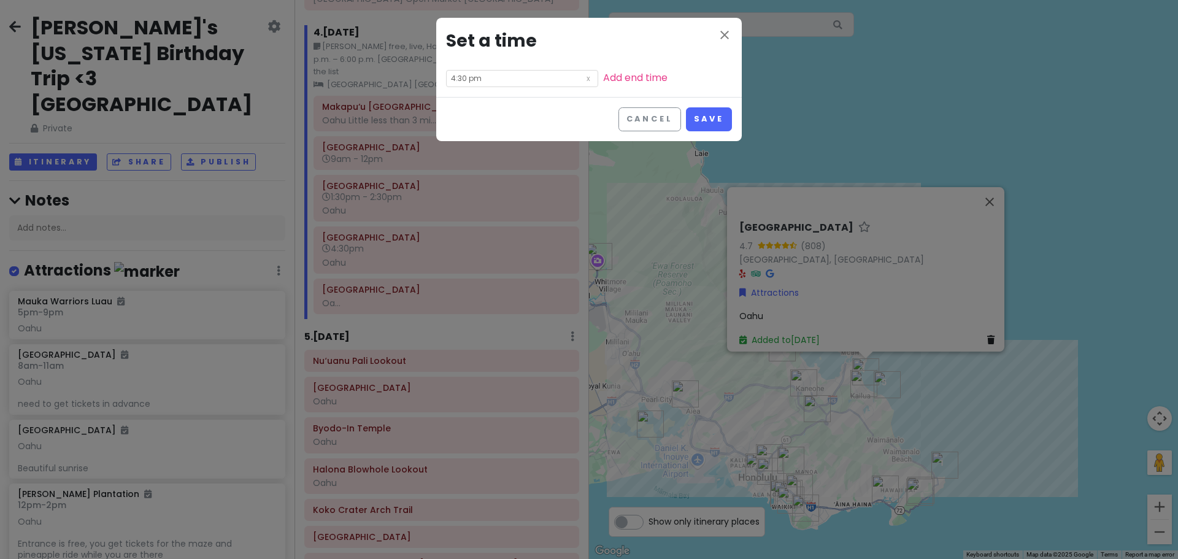
click at [531, 79] on input "4:30 pm" at bounding box center [522, 78] width 152 height 17
click at [464, 128] on li "03" at bounding box center [464, 130] width 34 height 15
type input "3:30 pm"
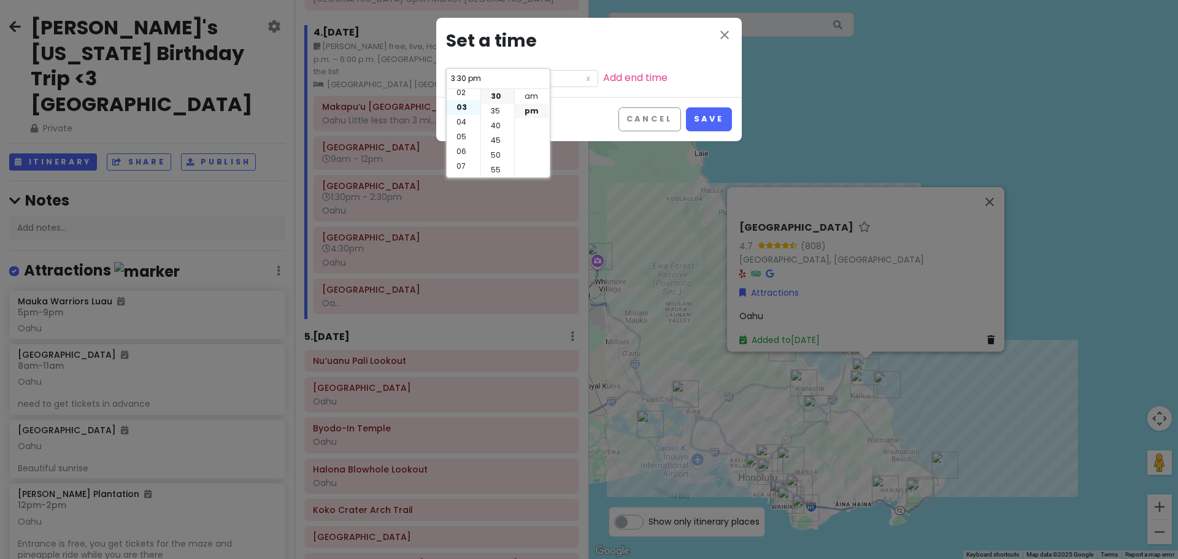
scroll to position [44, 0]
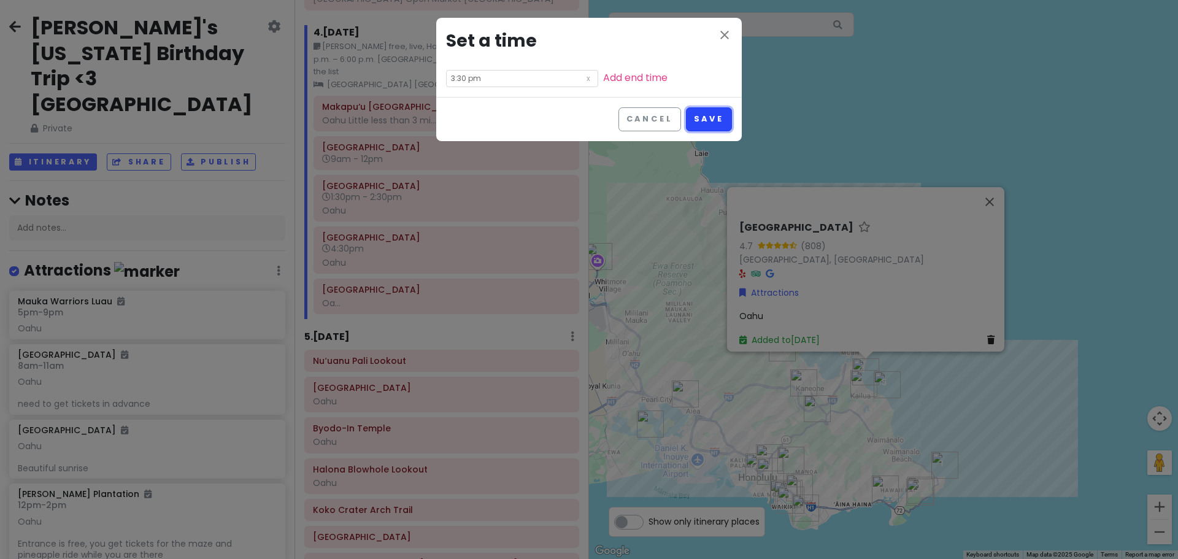
click at [718, 115] on button "Save" at bounding box center [709, 119] width 46 height 24
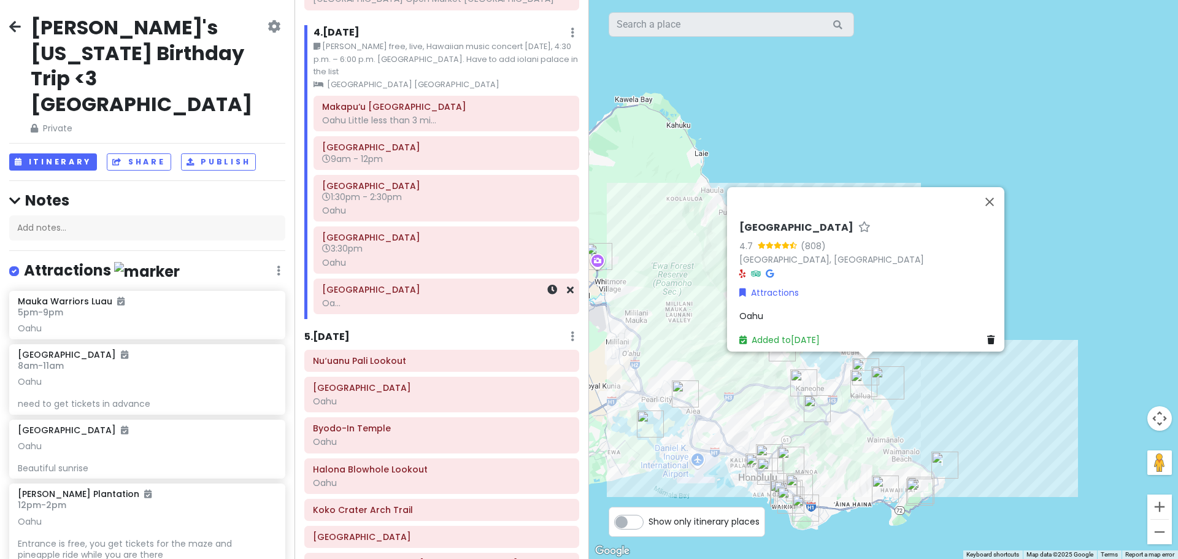
click at [397, 309] on div "Oa..." at bounding box center [446, 303] width 248 height 11
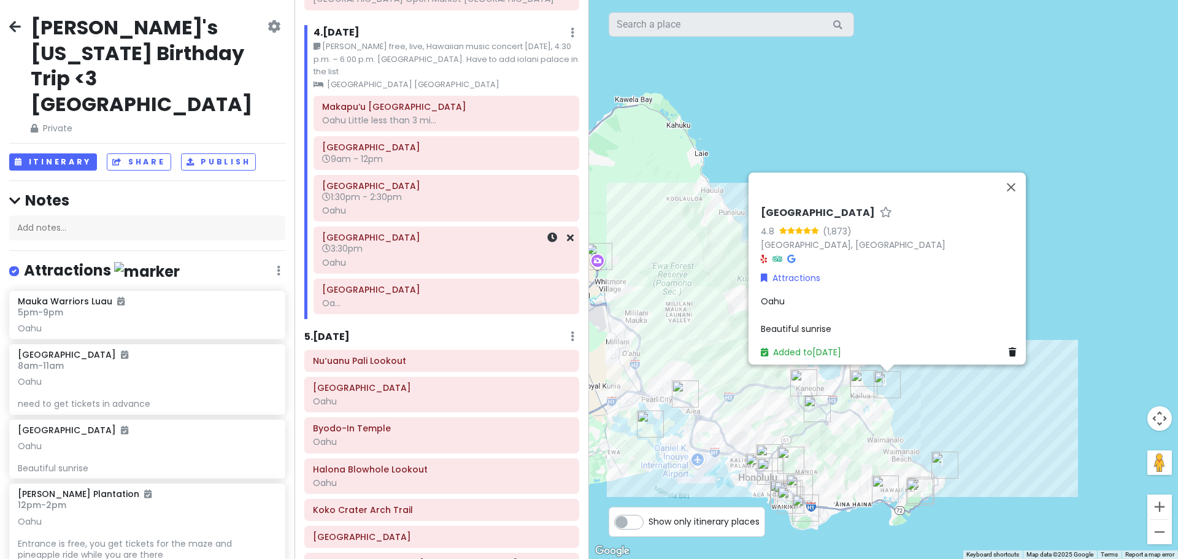
click at [403, 268] on div "Oahu" at bounding box center [446, 262] width 248 height 11
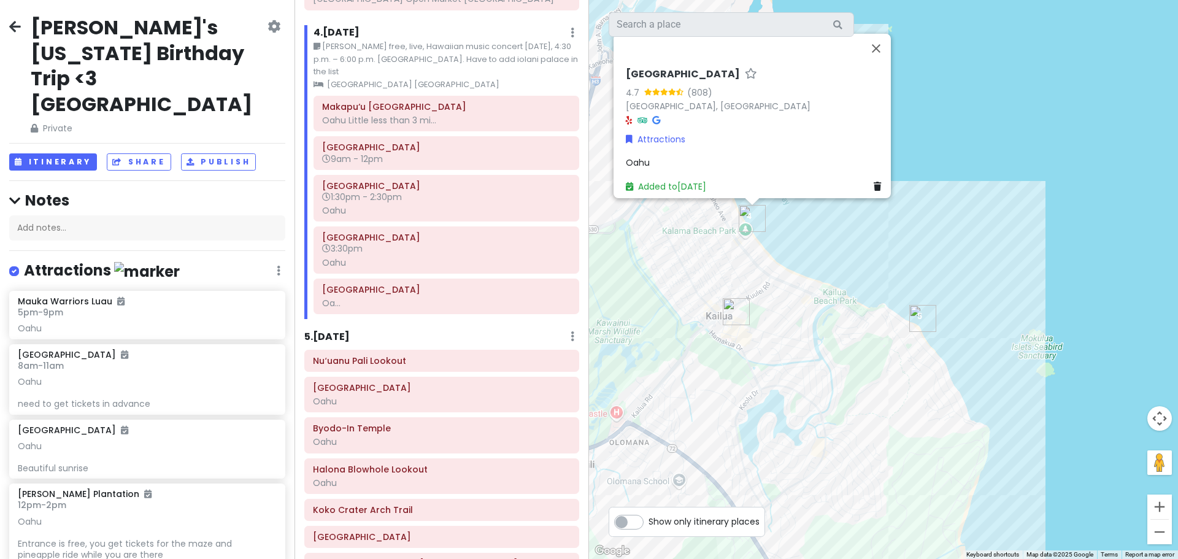
drag, startPoint x: 848, startPoint y: 272, endPoint x: 761, endPoint y: 366, distance: 128.5
click at [761, 366] on div "[GEOGRAPHIC_DATA] 4.7 (808) [GEOGRAPHIC_DATA], [GEOGRAPHIC_DATA] Attractions Oa…" at bounding box center [883, 279] width 589 height 559
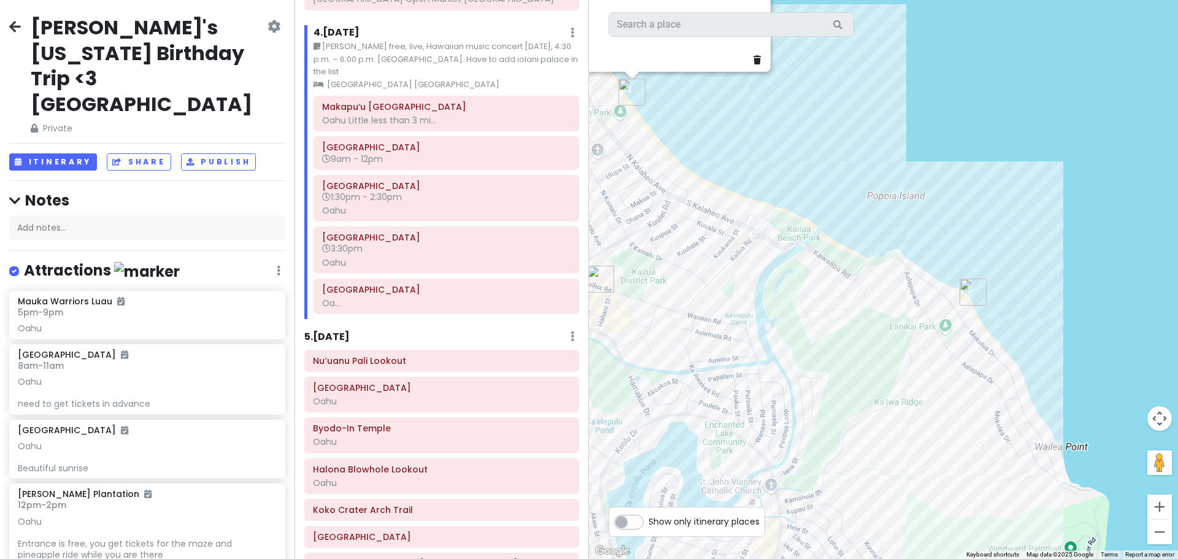
drag, startPoint x: 718, startPoint y: 352, endPoint x: 650, endPoint y: 295, distance: 89.3
click at [650, 295] on div "[GEOGRAPHIC_DATA] 4.7 (808) [GEOGRAPHIC_DATA], [GEOGRAPHIC_DATA] Attractions Oa…" at bounding box center [883, 279] width 589 height 559
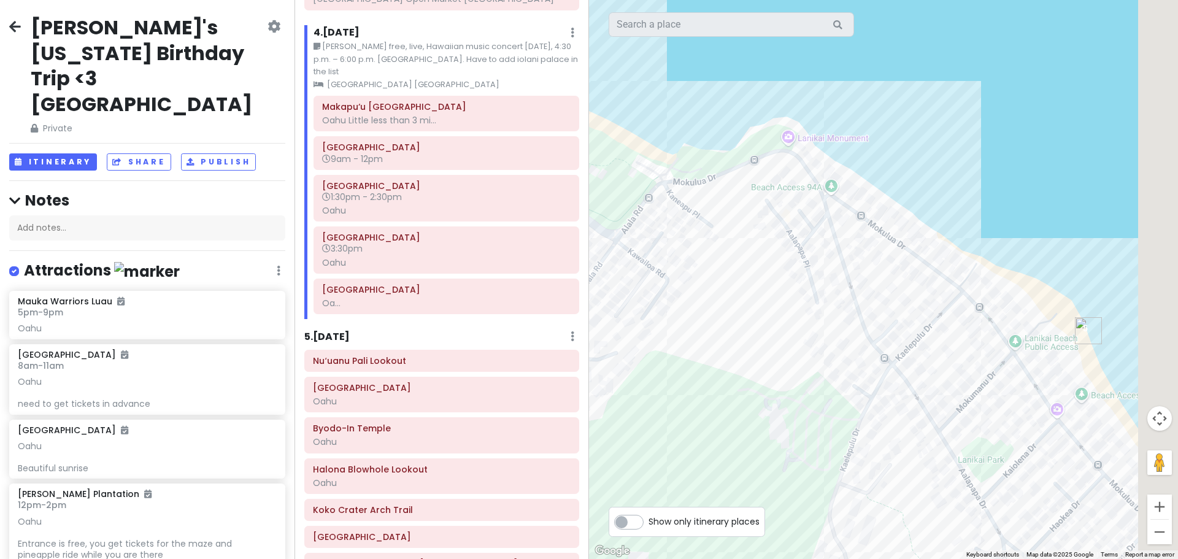
drag, startPoint x: 680, startPoint y: 430, endPoint x: 631, endPoint y: 464, distance: 59.0
click at [631, 464] on div "[GEOGRAPHIC_DATA] 4.7 (808) [GEOGRAPHIC_DATA], [GEOGRAPHIC_DATA] Attractions Oa…" at bounding box center [883, 279] width 589 height 559
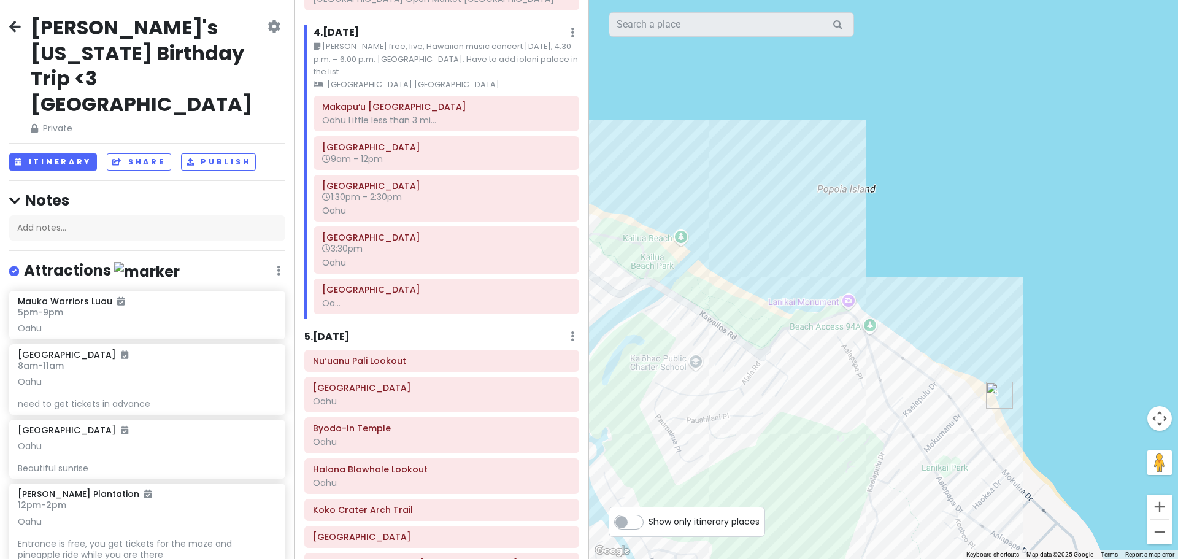
drag, startPoint x: 659, startPoint y: 445, endPoint x: 801, endPoint y: 456, distance: 141.6
click at [801, 456] on div "[GEOGRAPHIC_DATA] 4.7 (808) [GEOGRAPHIC_DATA], [GEOGRAPHIC_DATA] Attractions Oa…" at bounding box center [883, 279] width 589 height 559
click at [371, 309] on div "Oa..." at bounding box center [446, 303] width 248 height 11
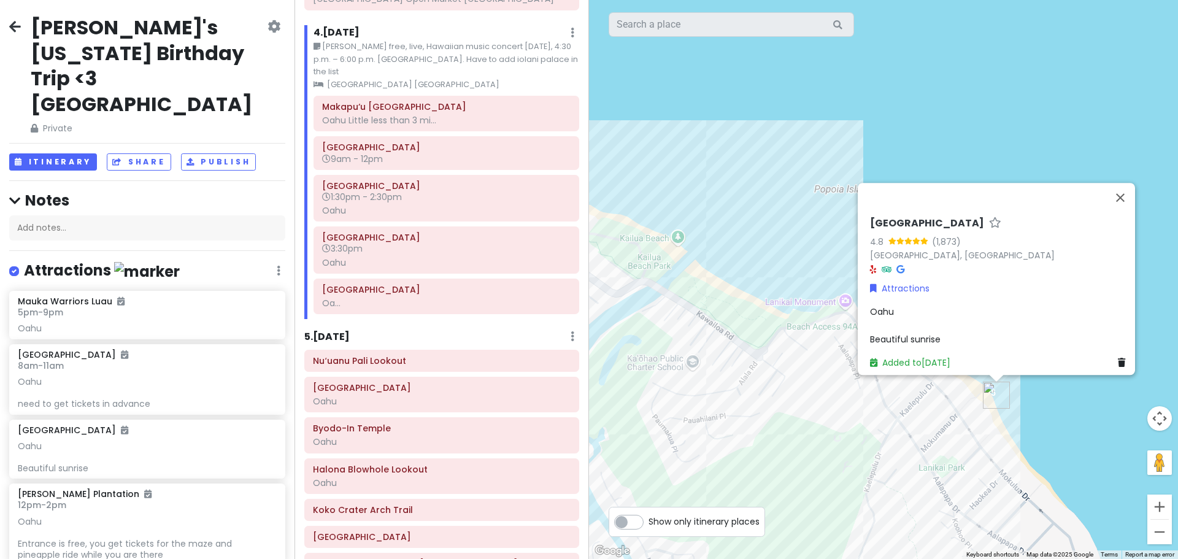
click at [912, 313] on div "Oahu Beautiful sunrise" at bounding box center [1000, 325] width 260 height 41
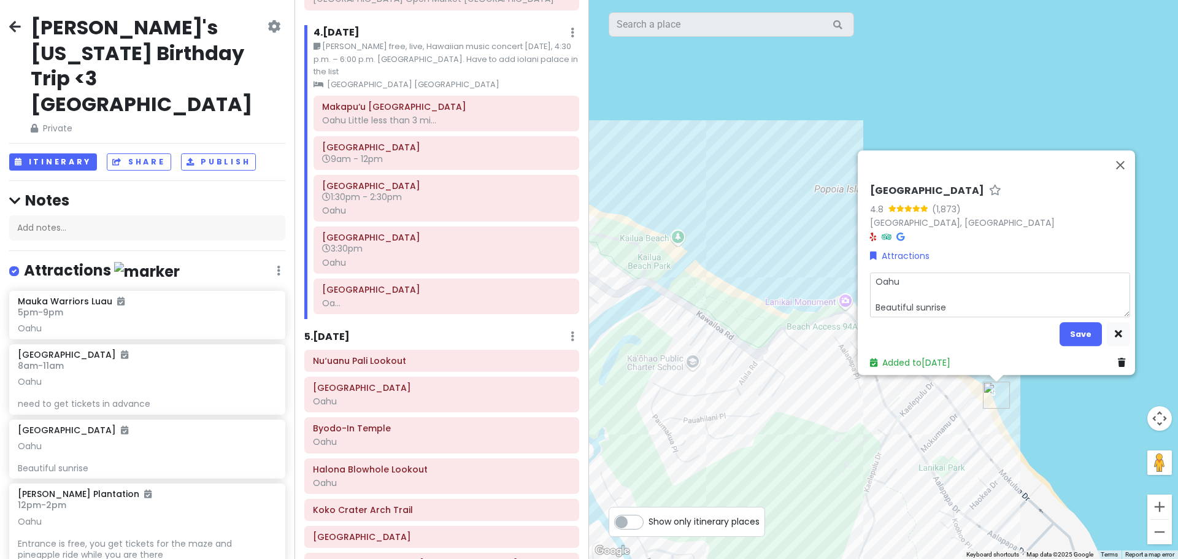
click at [912, 313] on div "Oahu Beautiful sunrise Save" at bounding box center [1000, 309] width 260 height 74
drag, startPoint x: 951, startPoint y: 302, endPoint x: 705, endPoint y: 227, distance: 257.3
click at [705, 227] on div "[GEOGRAPHIC_DATA] 4.8 (1,873) [GEOGRAPHIC_DATA], [GEOGRAPHIC_DATA] Attractions …" at bounding box center [883, 279] width 589 height 559
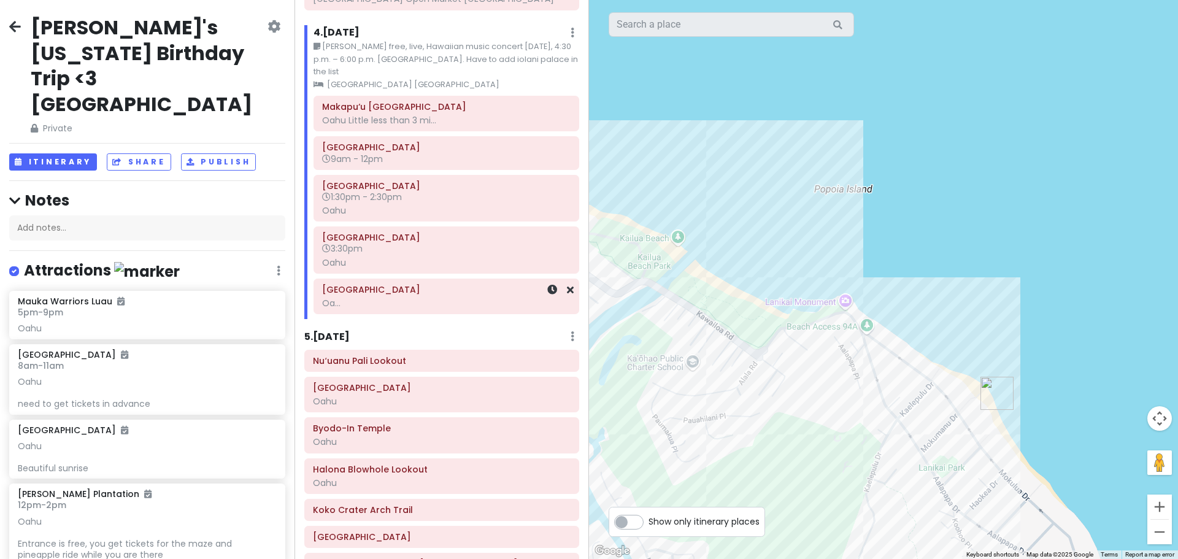
click at [459, 309] on div "Oa..." at bounding box center [446, 303] width 248 height 11
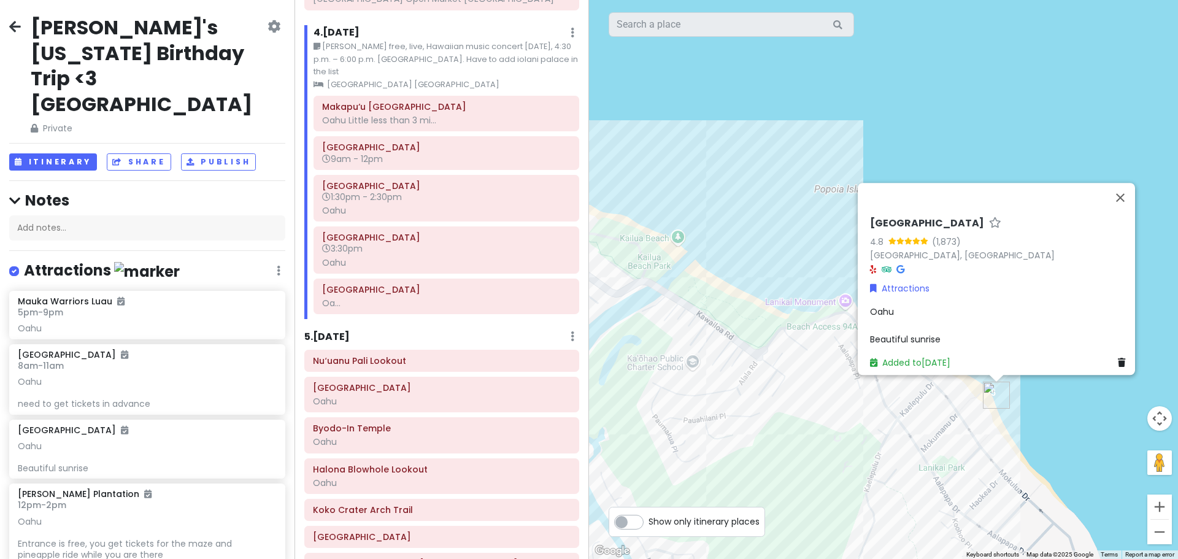
click at [904, 320] on div "Oahu Beautiful sunrise" at bounding box center [1000, 325] width 260 height 41
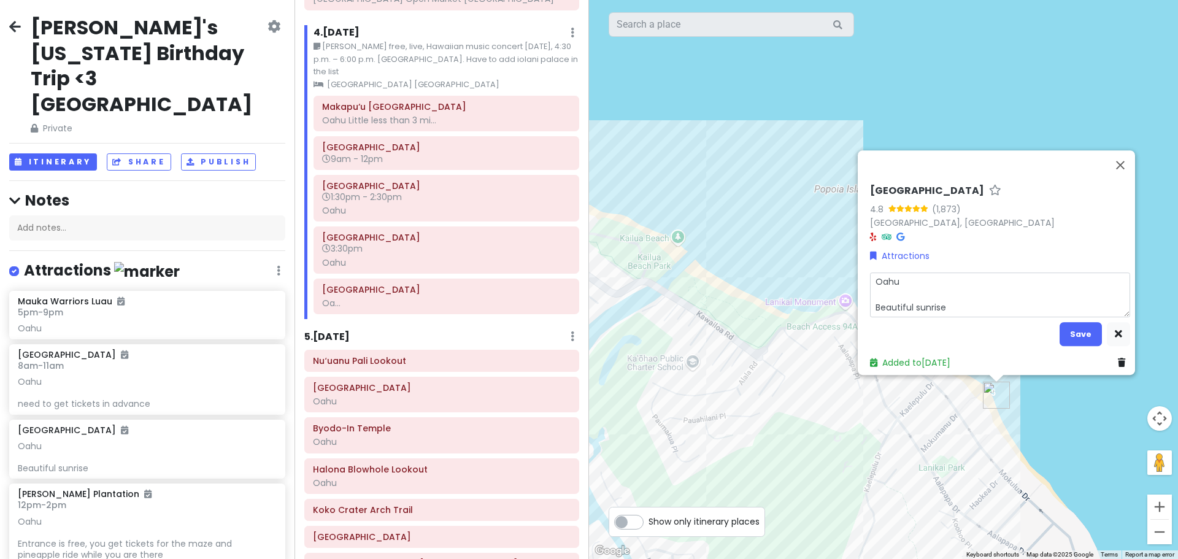
drag, startPoint x: 947, startPoint y: 298, endPoint x: 865, endPoint y: 260, distance: 89.8
click at [865, 260] on div "[GEOGRAPHIC_DATA] 4.8 (1,873) [GEOGRAPHIC_DATA], [GEOGRAPHIC_DATA] Attractions …" at bounding box center [1000, 277] width 270 height 195
type textarea "x"
type textarea "w"
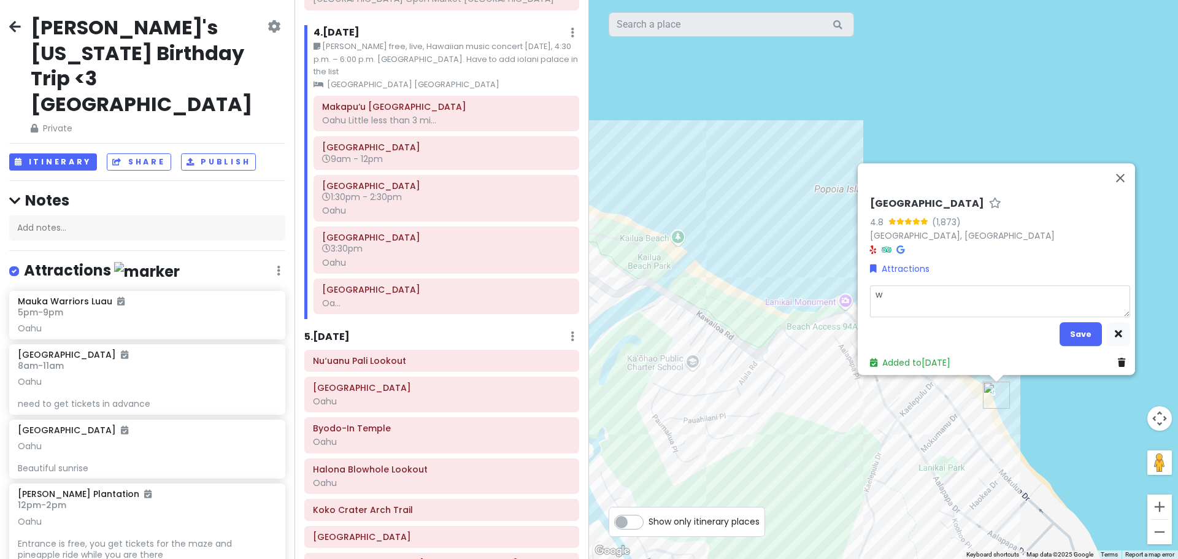
type textarea "x"
type textarea "wa"
type textarea "x"
type textarea "wal"
type textarea "x"
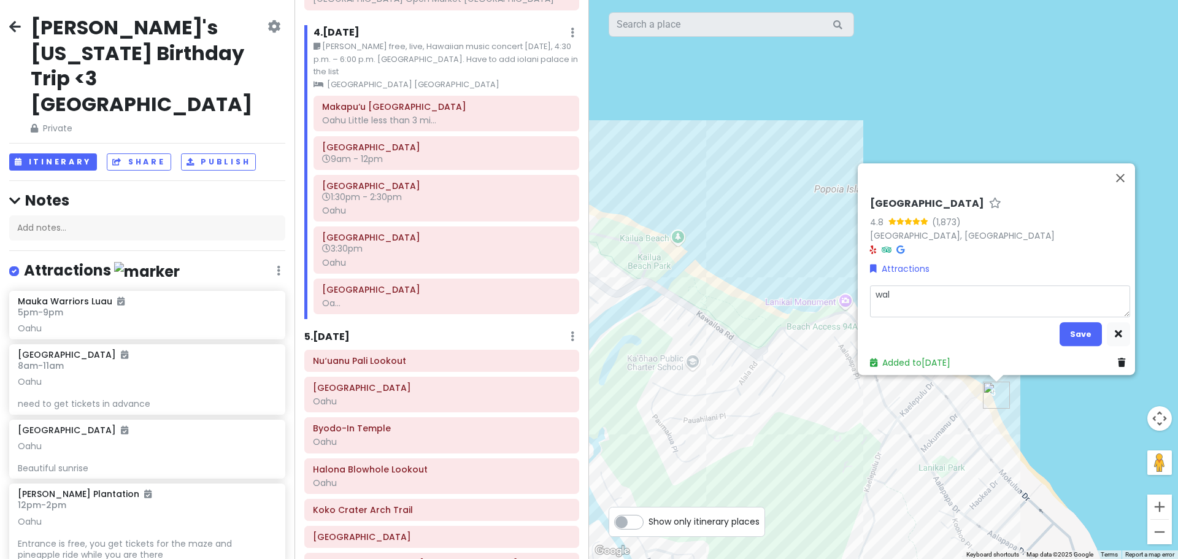
type textarea "walk"
type textarea "x"
type textarea "wal"
type textarea "x"
type textarea "wa"
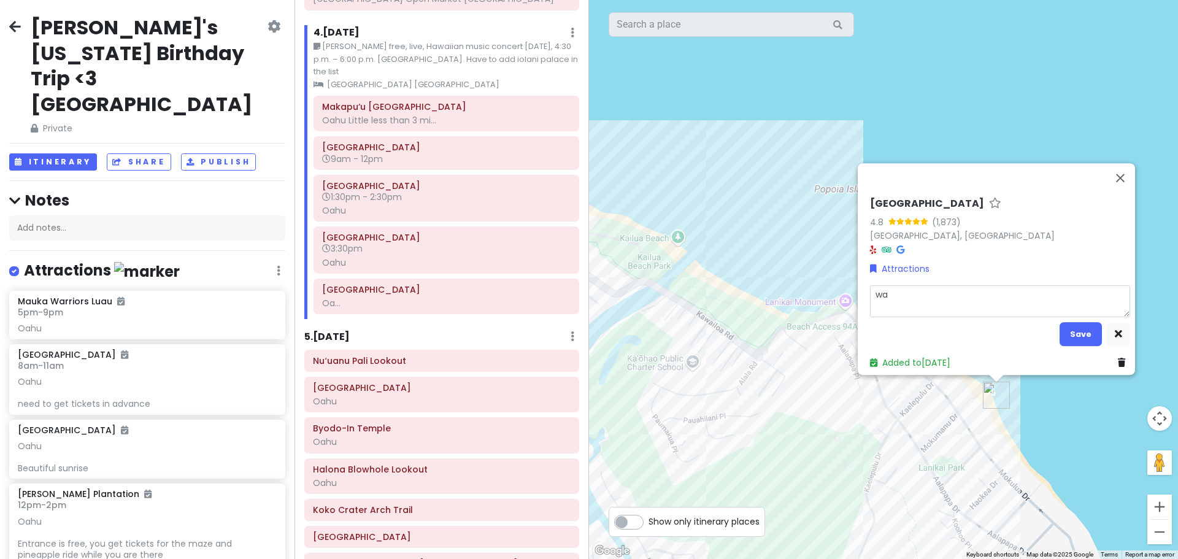
type textarea "x"
type textarea "w"
type textarea "x"
type textarea "W"
type textarea "x"
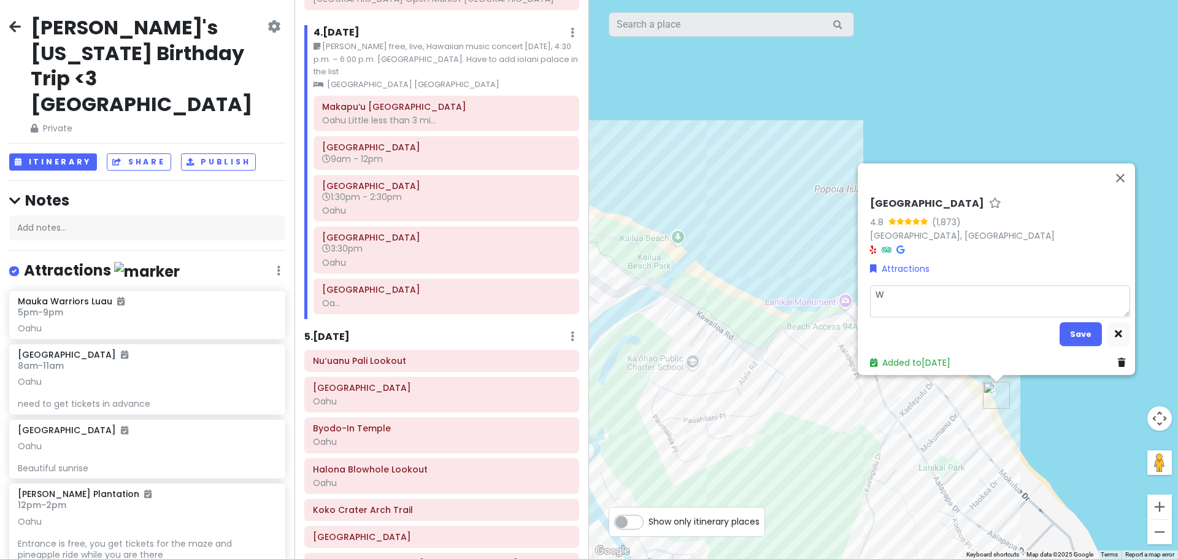
type textarea "Wa"
type textarea "x"
type textarea "Wal"
type textarea "x"
type textarea "Walk"
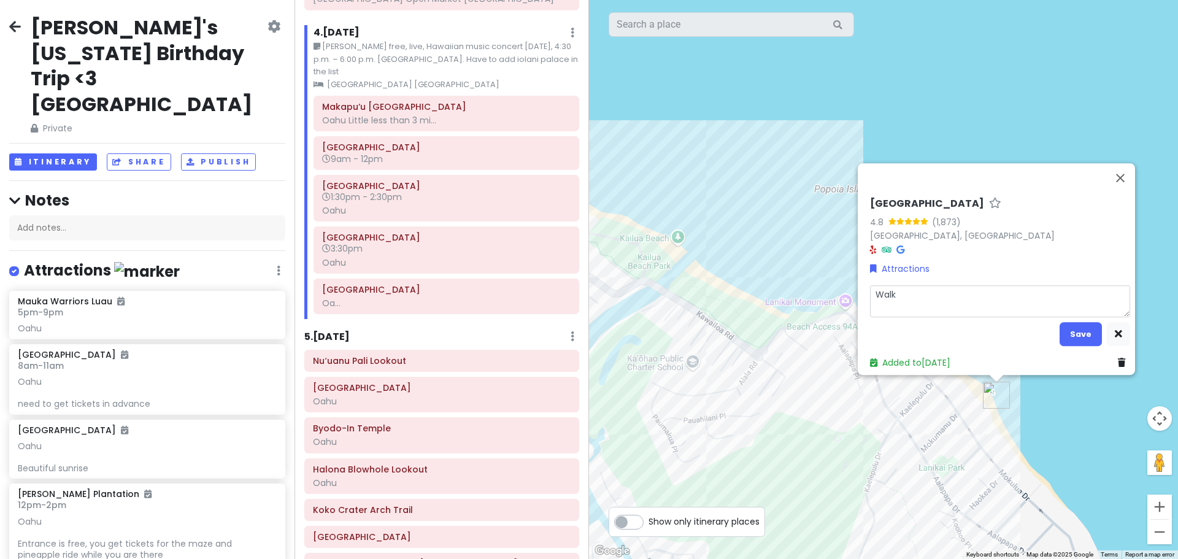
type textarea "x"
type textarea "Walk"
type textarea "x"
type textarea "Walk f"
type textarea "x"
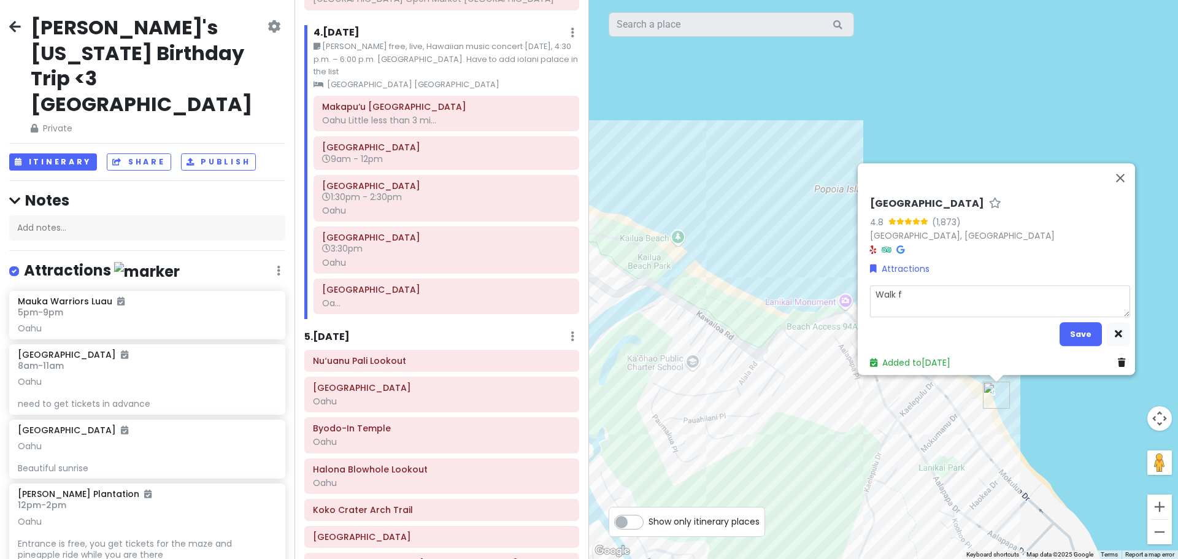
type textarea "Walk fr"
type textarea "x"
type textarea "Walk fro"
type textarea "x"
type textarea "Walk from"
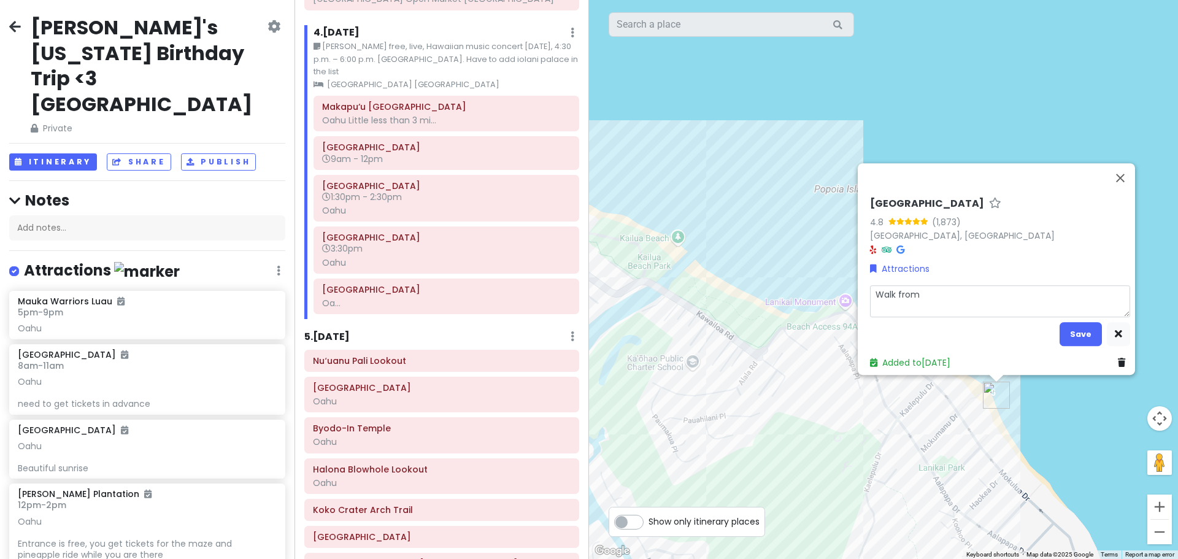
type textarea "x"
type textarea "Walk from"
type textarea "x"
type textarea "Walk from K"
type textarea "x"
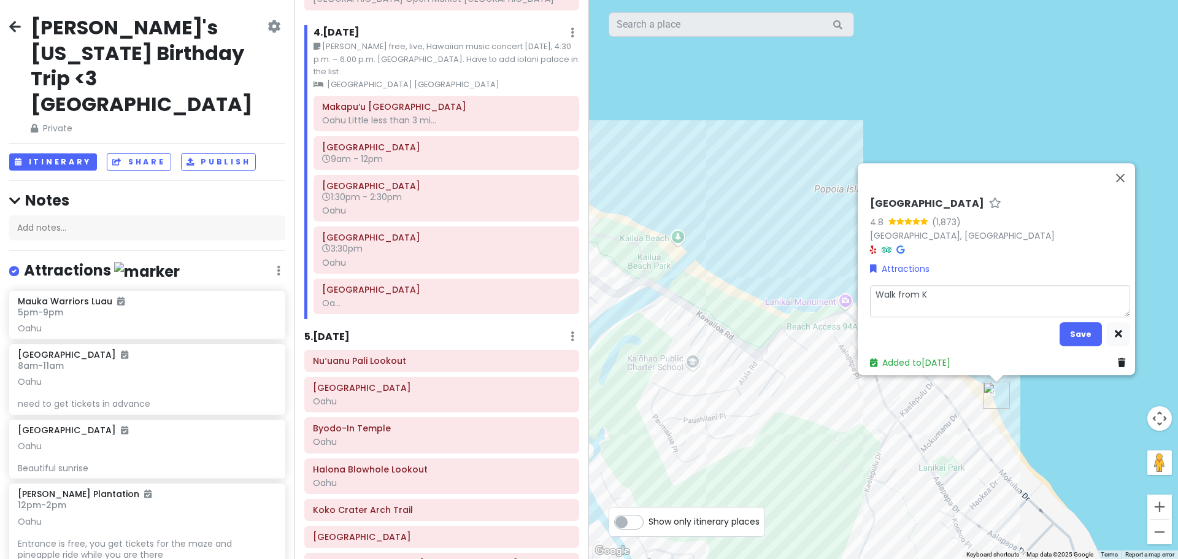
type textarea "Walk from Ka"
type textarea "x"
type textarea "Walk from [PERSON_NAME]"
type textarea "x"
type textarea "Walk from [PERSON_NAME]"
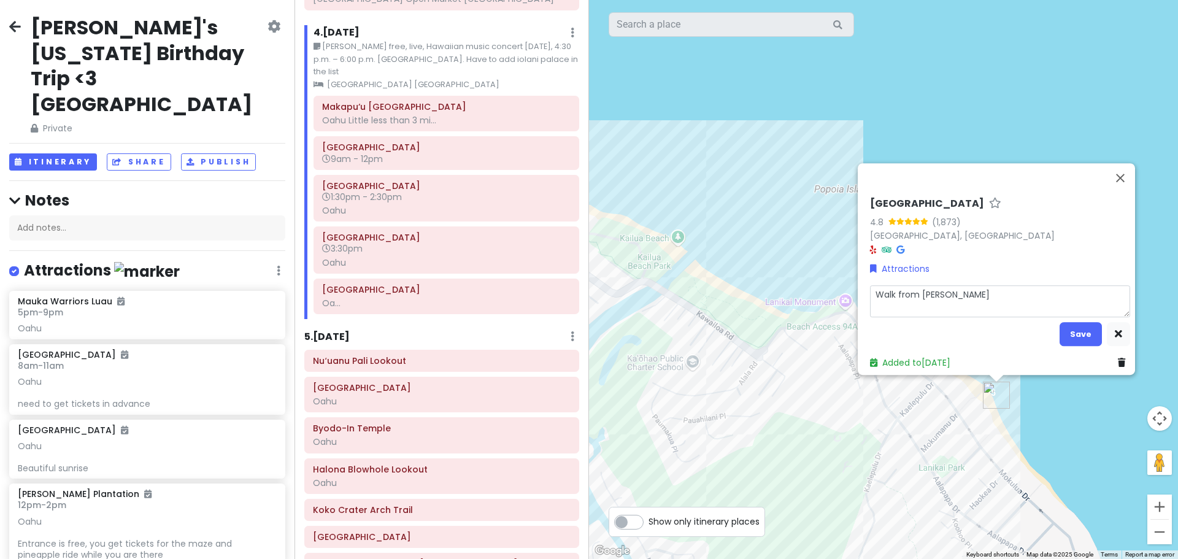
type textarea "x"
type textarea "Walk from [GEOGRAPHIC_DATA]"
type textarea "x"
type textarea "Walk from [GEOGRAPHIC_DATA]"
type textarea "x"
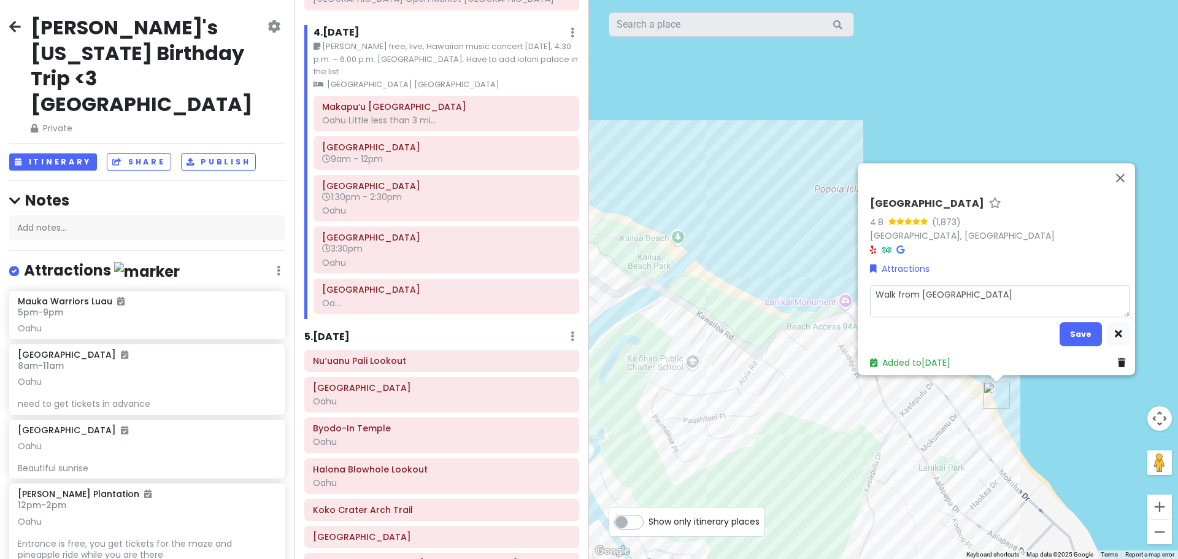
type textarea "Walk from [GEOGRAPHIC_DATA]"
type textarea "x"
type textarea "Walk from Kailua B"
type textarea "x"
type textarea "Walk from Kailua Be"
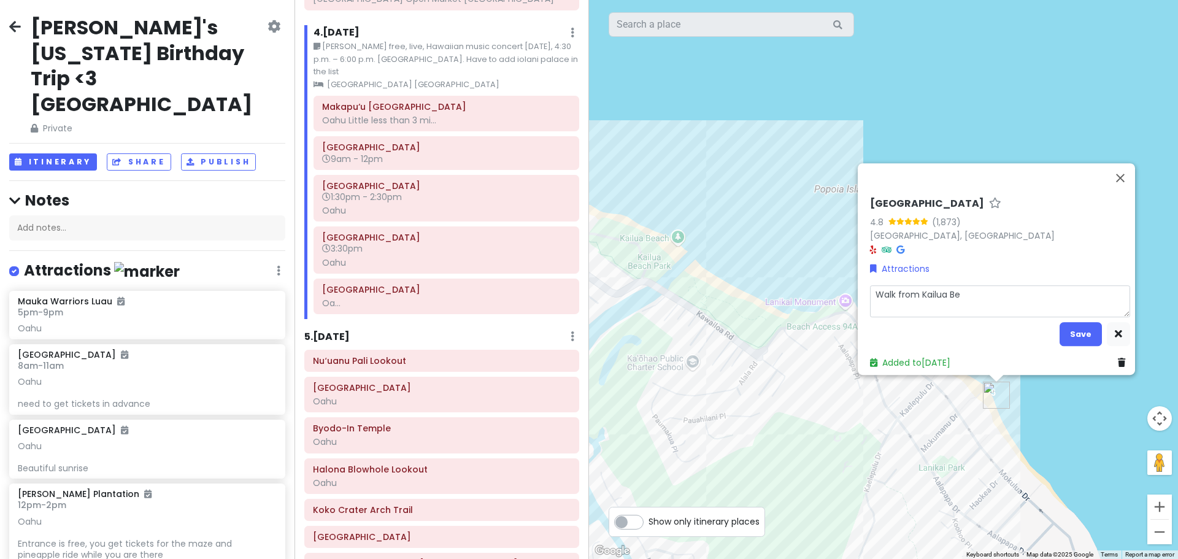
type textarea "x"
type textarea "Walk from Kailua Bea"
type textarea "x"
type textarea "Walk from Kailua Beac"
type textarea "x"
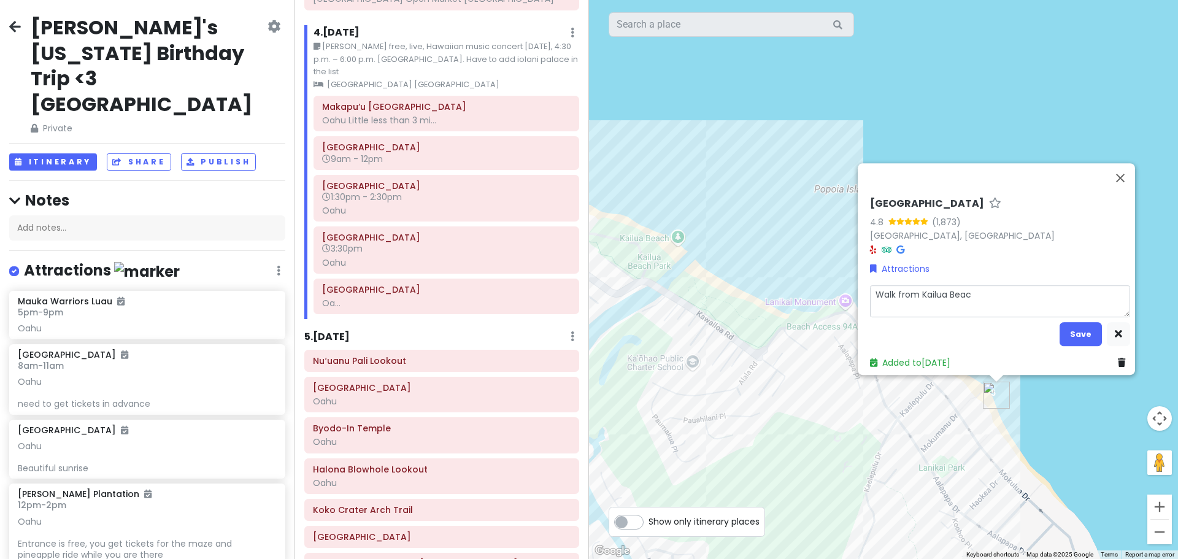
type textarea "Walk from [GEOGRAPHIC_DATA]"
type textarea "x"
type textarea "Walk from [GEOGRAPHIC_DATA]"
type textarea "x"
type textarea "Walk from [GEOGRAPHIC_DATA] P"
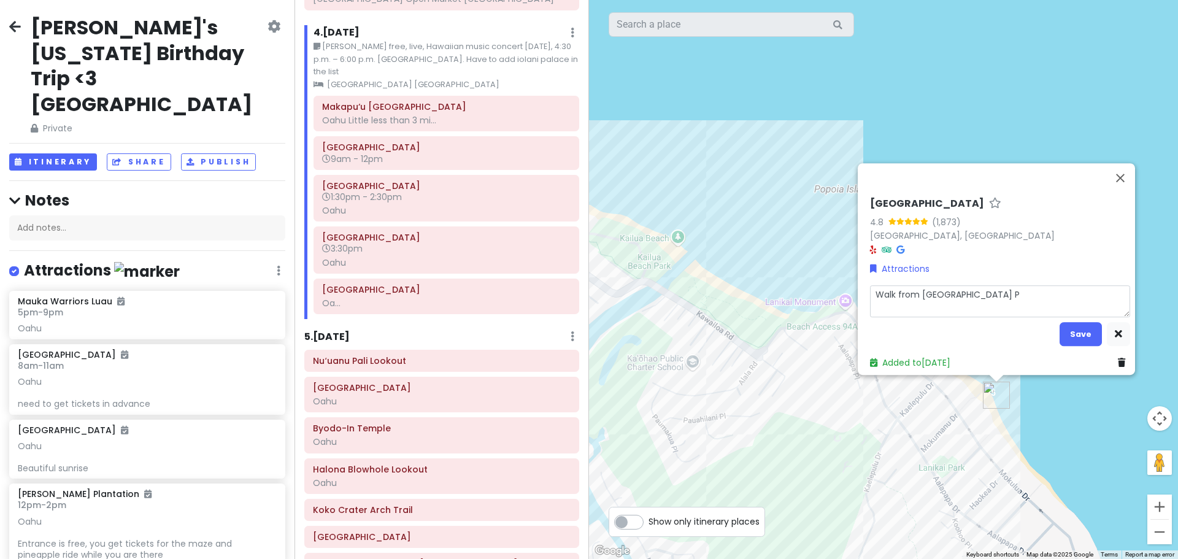
type textarea "x"
type textarea "Walk from [GEOGRAPHIC_DATA]"
type textarea "x"
type textarea "Walk from [GEOGRAPHIC_DATA]"
type textarea "x"
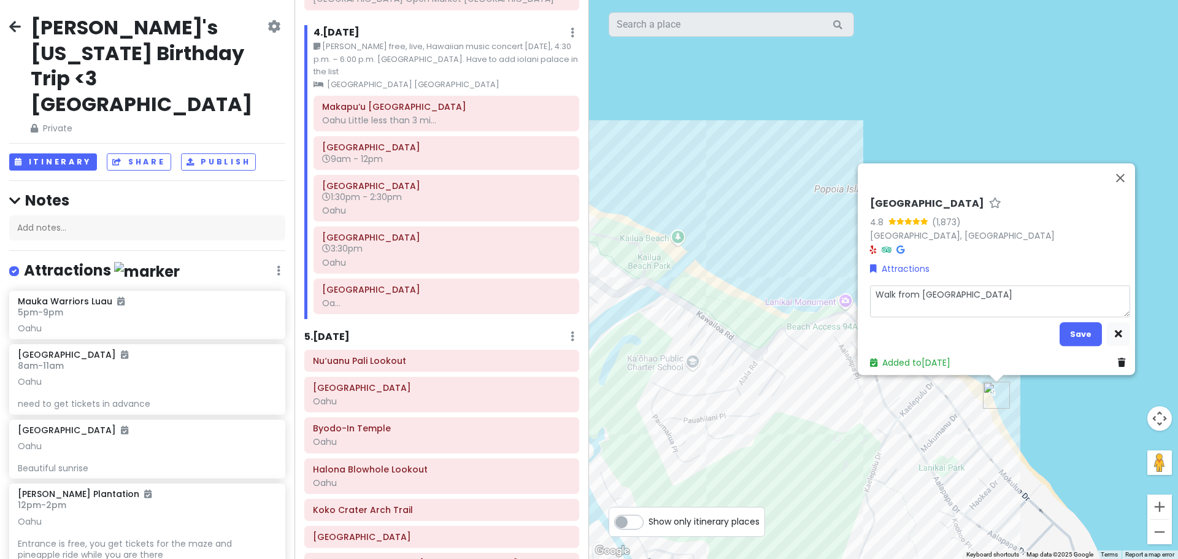
type textarea "Walk from [GEOGRAPHIC_DATA]"
type textarea "x"
type textarea "Walk from [GEOGRAPHIC_DATA]?"
type textarea "x"
type textarea "Walk from [GEOGRAPHIC_DATA]?"
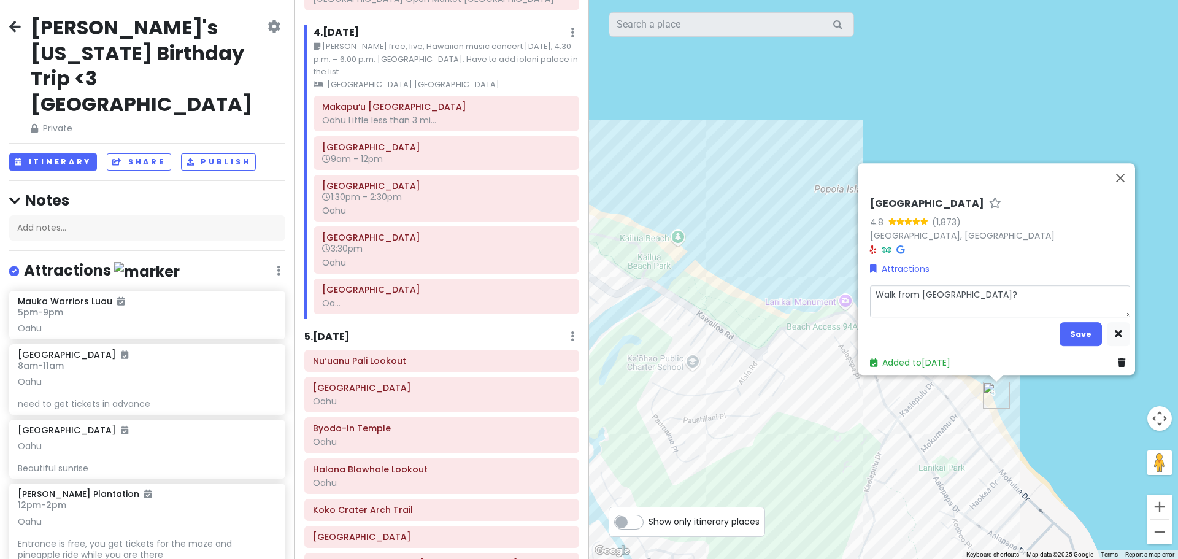
type textarea "x"
type textarea "Walk from [GEOGRAPHIC_DATA]? W"
type textarea "x"
type textarea "Walk from [GEOGRAPHIC_DATA]? Wa"
type textarea "x"
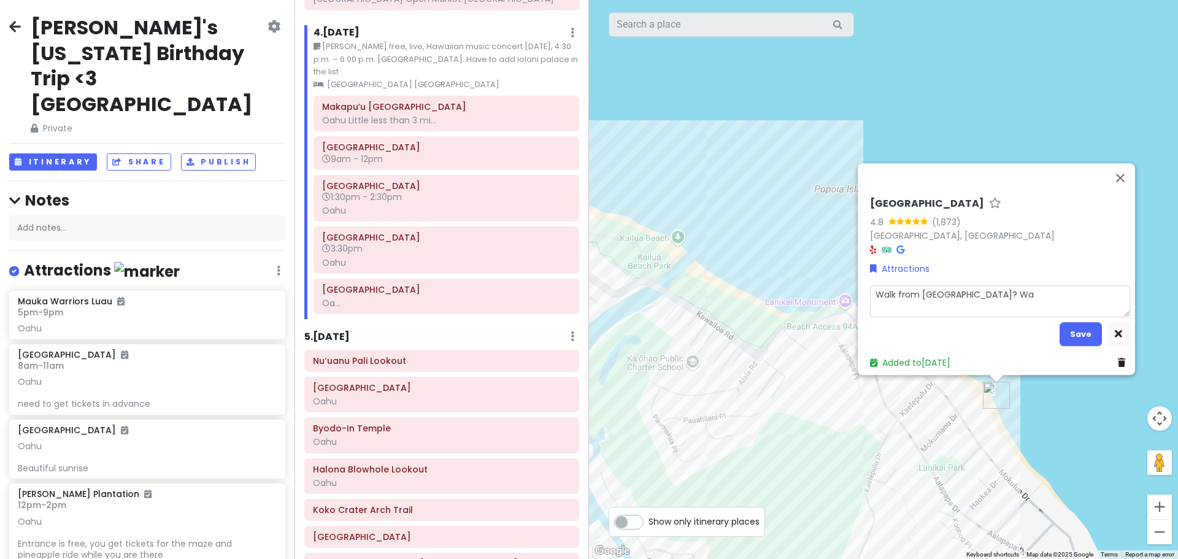
type textarea "Walk from [GEOGRAPHIC_DATA]? Wat"
type textarea "x"
type textarea "Walk from [GEOGRAPHIC_DATA]? Watc"
type textarea "x"
type textarea "Walk from [GEOGRAPHIC_DATA]? Watch"
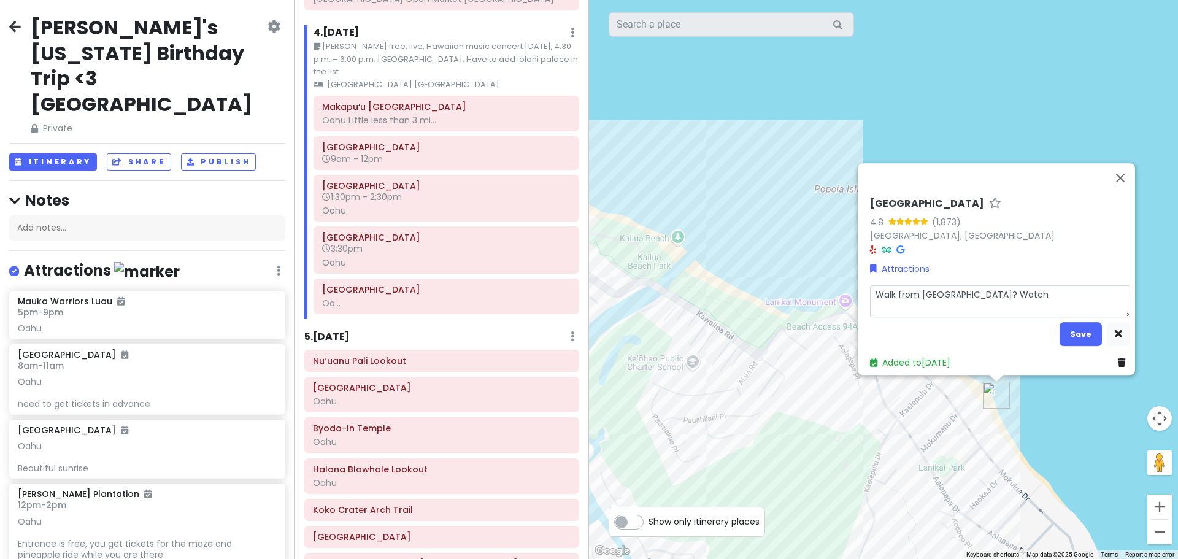
type textarea "x"
type textarea "Walk from [GEOGRAPHIC_DATA]? Watch"
type textarea "x"
type textarea "Walk from [GEOGRAPHIC_DATA]? Watch S"
type textarea "x"
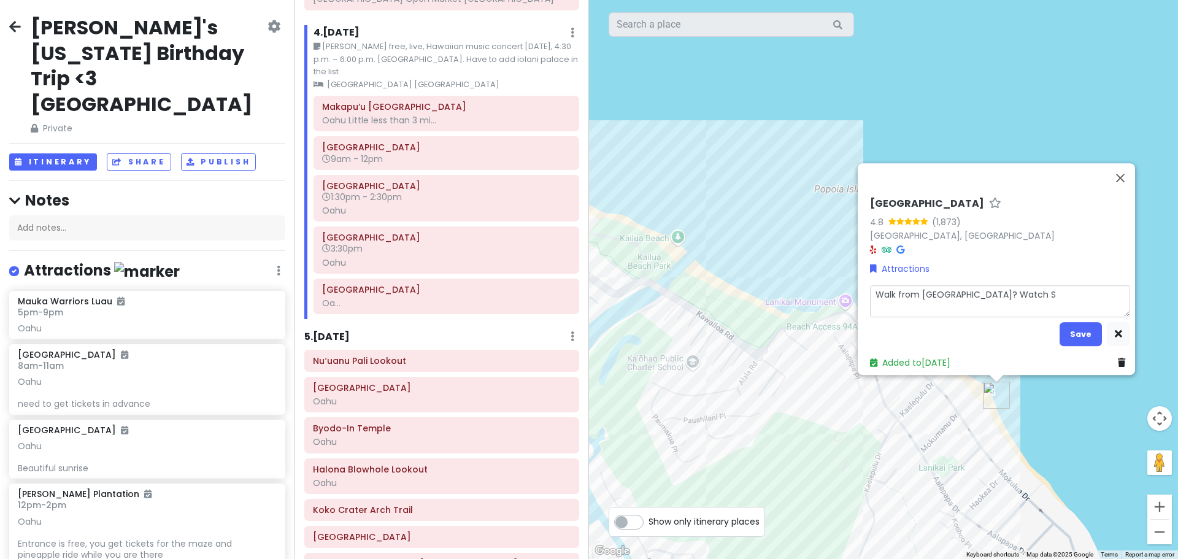
type textarea "Walk from [GEOGRAPHIC_DATA]? Watch Su"
type textarea "x"
type textarea "Walk from [GEOGRAPHIC_DATA]? Watch Sun"
type textarea "x"
type textarea "Walk from [GEOGRAPHIC_DATA]? Watch Suns"
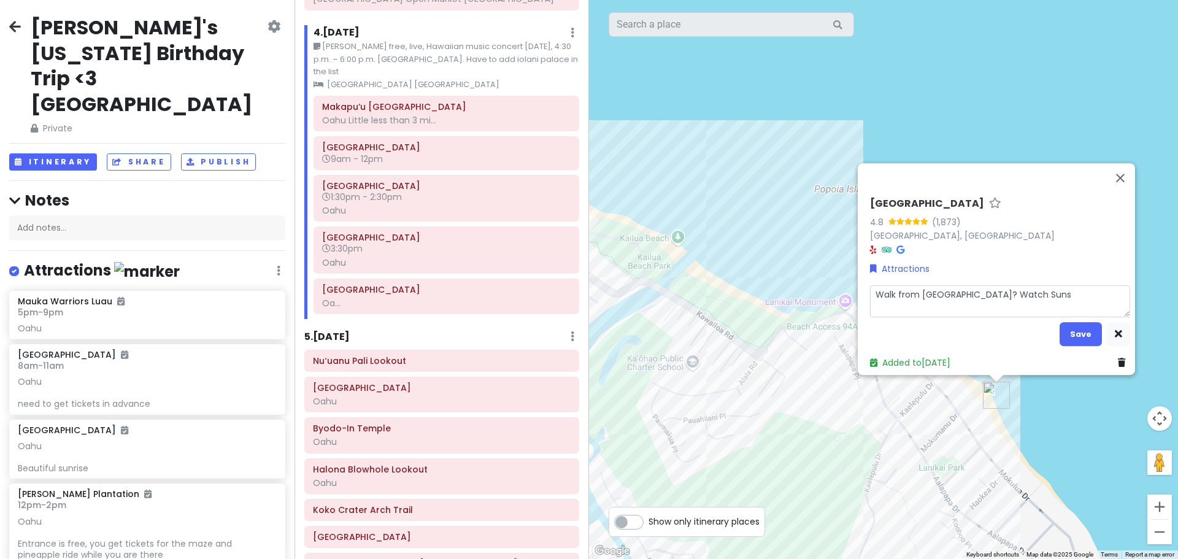
type textarea "x"
type textarea "Walk from [GEOGRAPHIC_DATA]? Watch Sunse"
type textarea "x"
type textarea "Walk from [GEOGRAPHIC_DATA]? Watch Sunset"
type textarea "x"
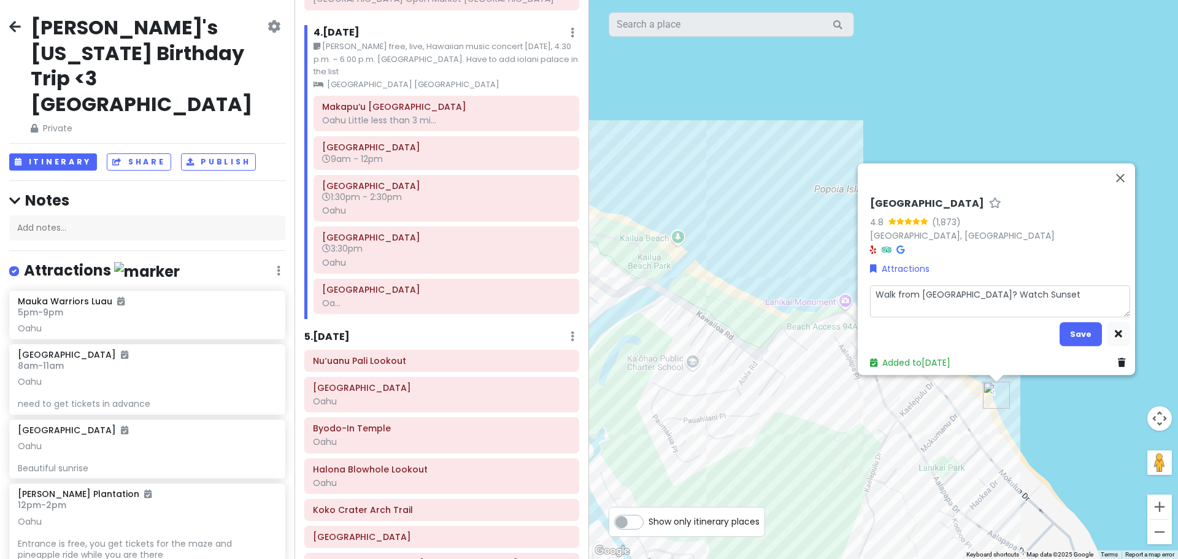
type textarea "Walk from [GEOGRAPHIC_DATA]? Watch Sunset"
type textarea "x"
type textarea "Walk from [GEOGRAPHIC_DATA]? Watch Sunset h"
type textarea "x"
type textarea "Walk from [GEOGRAPHIC_DATA]? Watch Sunset he"
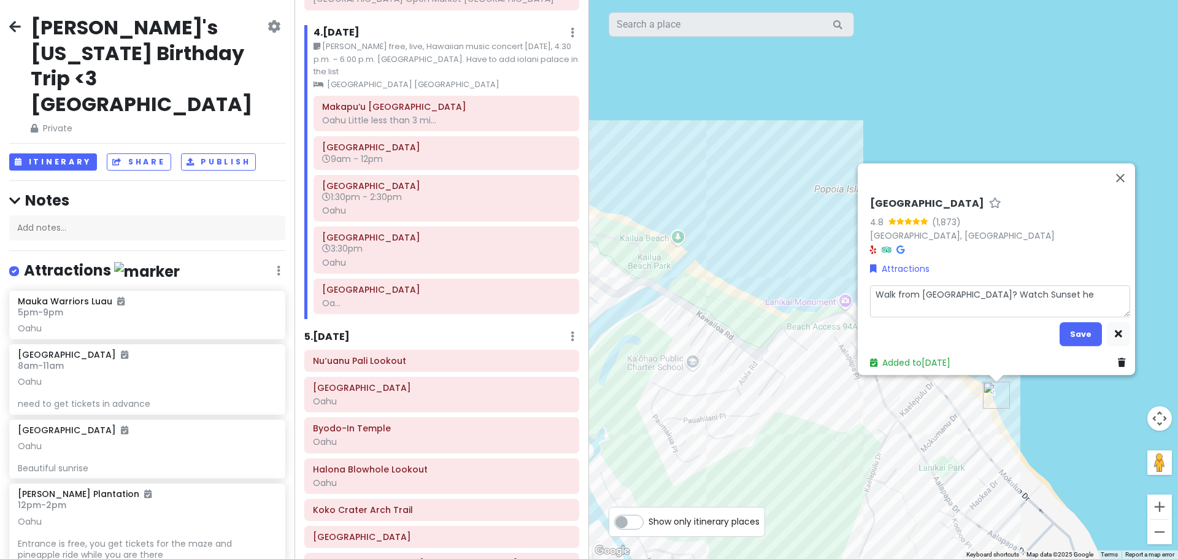
type textarea "x"
type textarea "Walk from [GEOGRAPHIC_DATA]? Watch Sunset her"
type textarea "x"
type textarea "Walk from [GEOGRAPHIC_DATA]? Watch Sunset here"
type textarea "x"
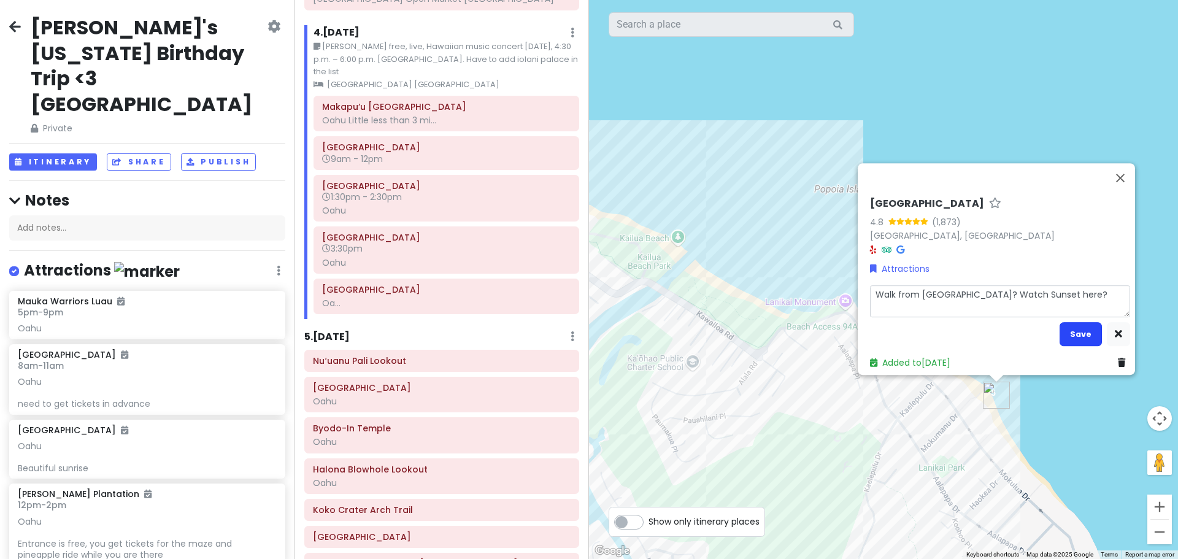
type textarea "Walk from [GEOGRAPHIC_DATA]? Watch Sunset here?"
click at [1070, 325] on button "Save" at bounding box center [1080, 334] width 42 height 24
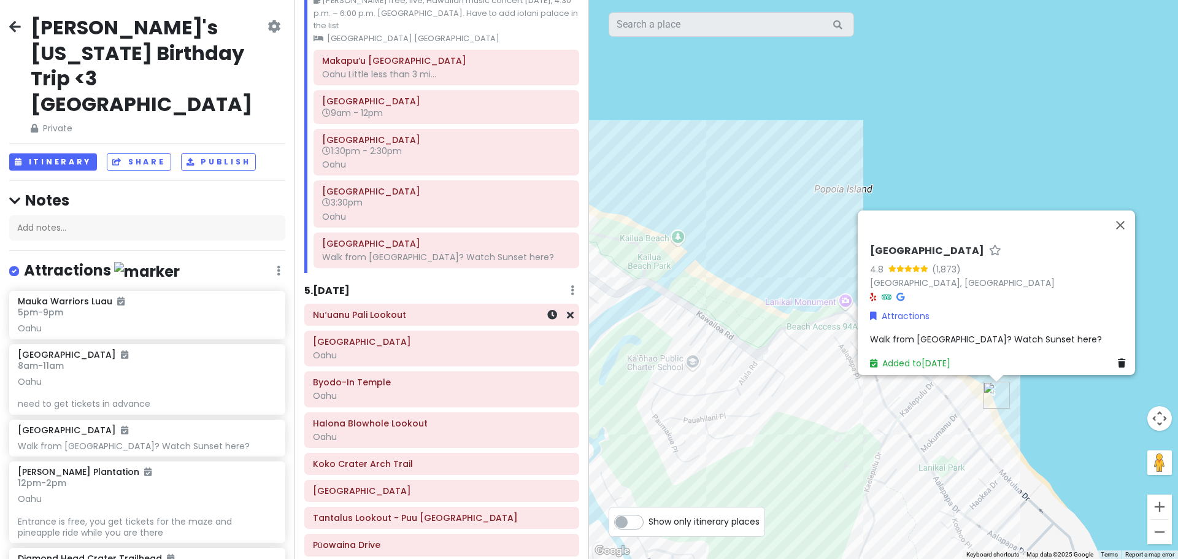
scroll to position [835, 0]
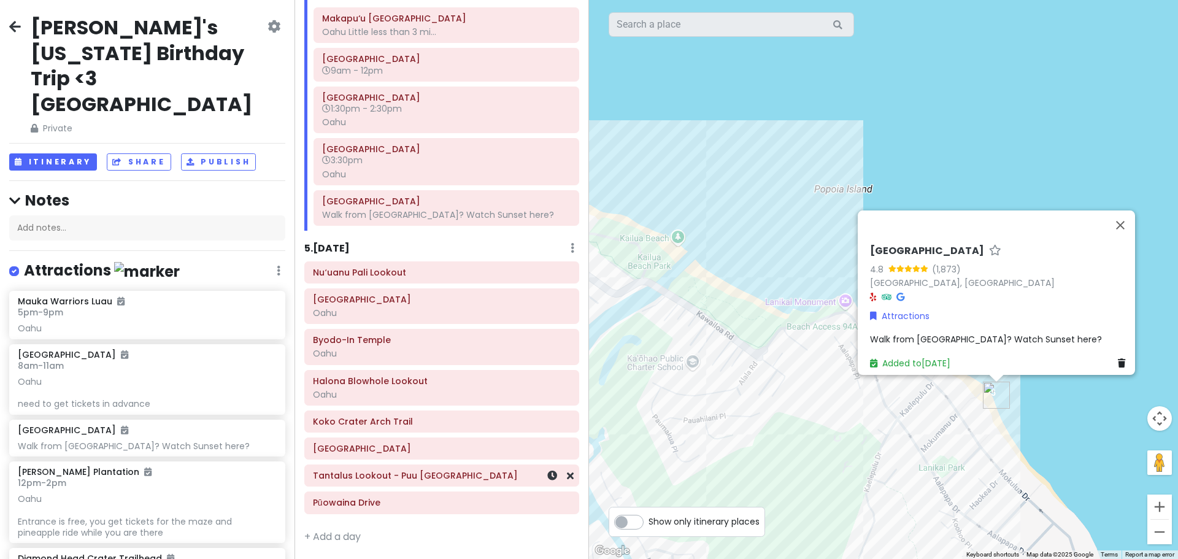
click at [426, 480] on h6 "Tantalus Lookout - Puu [GEOGRAPHIC_DATA]" at bounding box center [442, 475] width 258 height 11
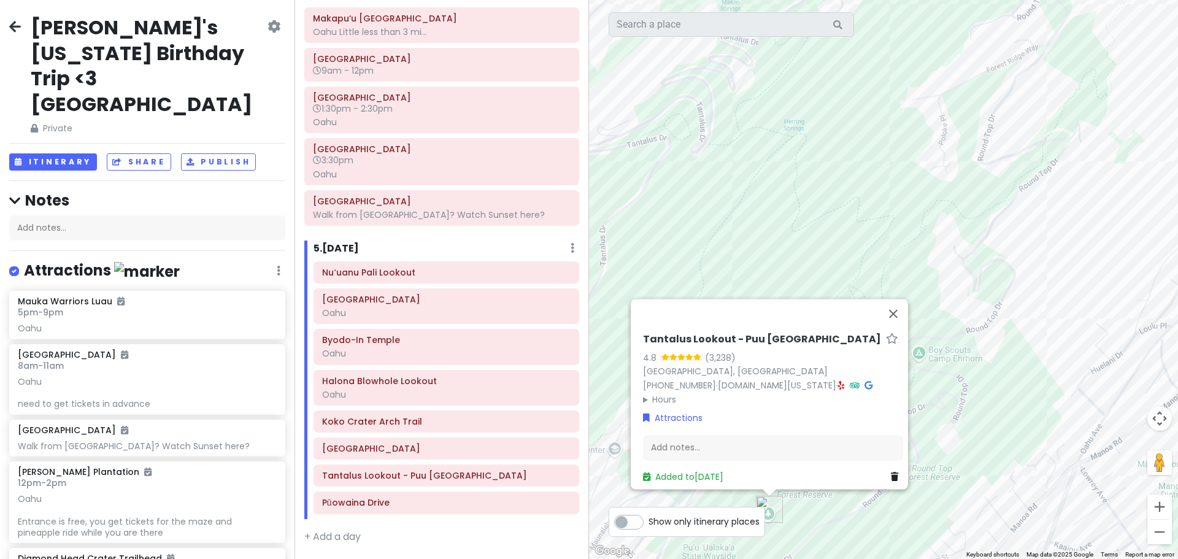
click at [711, 351] on div "(3,238)" at bounding box center [720, 357] width 31 height 13
click at [710, 351] on div "(3,238)" at bounding box center [720, 357] width 31 height 13
drag, startPoint x: 637, startPoint y: 329, endPoint x: 851, endPoint y: 330, distance: 214.1
click at [851, 330] on div "Tantalus Lookout - [GEOGRAPHIC_DATA] 4.8 (3,238) [STREET_ADDRESS] [PHONE_NUMBER…" at bounding box center [773, 408] width 270 height 161
copy h6 "Tantalus Lookout - Puu [GEOGRAPHIC_DATA]"
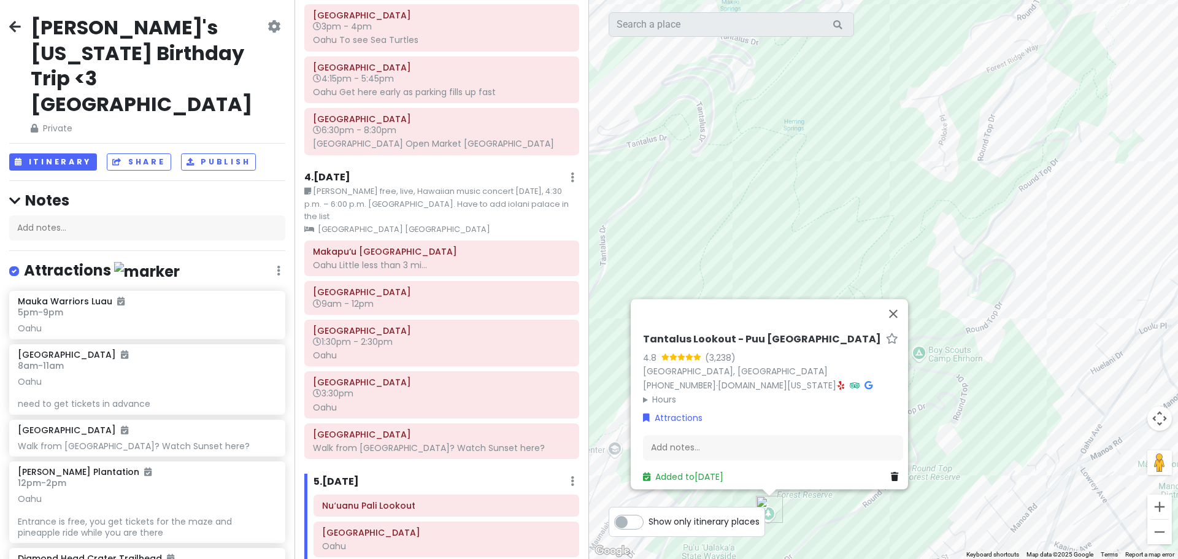
scroll to position [590, 0]
click at [426, 272] on div "Oahu Little less than 3 mi..." at bounding box center [442, 266] width 258 height 11
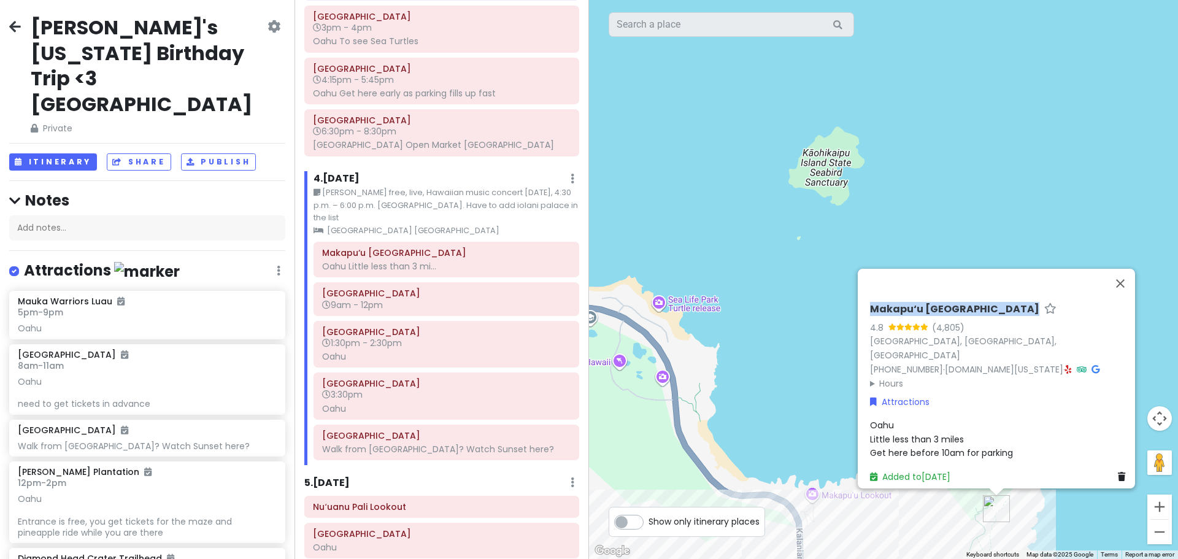
drag, startPoint x: 862, startPoint y: 315, endPoint x: 1030, endPoint y: 320, distance: 167.5
click at [1030, 320] on div "Makapu‘u Point Lighthouse Trail 4.8 (4,805) [GEOGRAPHIC_DATA], [GEOGRAPHIC_DATA…" at bounding box center [1000, 393] width 270 height 190
copy h6 "Makapu‘u [GEOGRAPHIC_DATA]"
